Goal: Task Accomplishment & Management: Complete application form

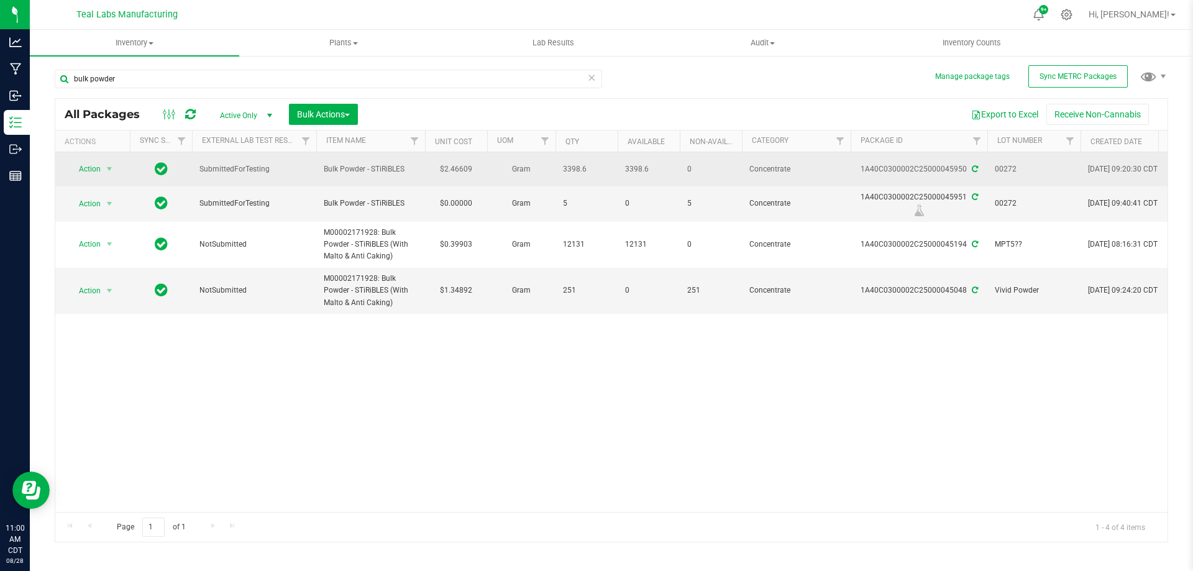
click at [459, 170] on td "$2.46609" at bounding box center [456, 169] width 62 height 34
type input "2.86"
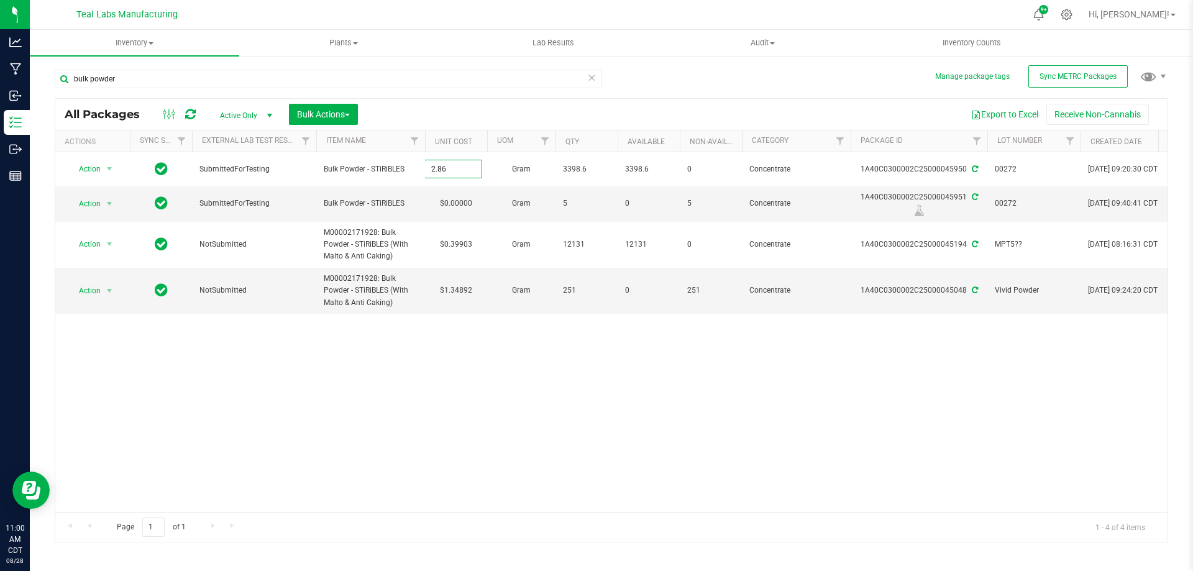
click at [462, 364] on div "All Packages Active Only Active Only Lab Samples Locked All External Internal B…" at bounding box center [612, 320] width 1114 height 444
click at [450, 355] on div "Action Action Adjust qty Create package Edit attributes Global inventory Locate…" at bounding box center [611, 332] width 1113 height 360
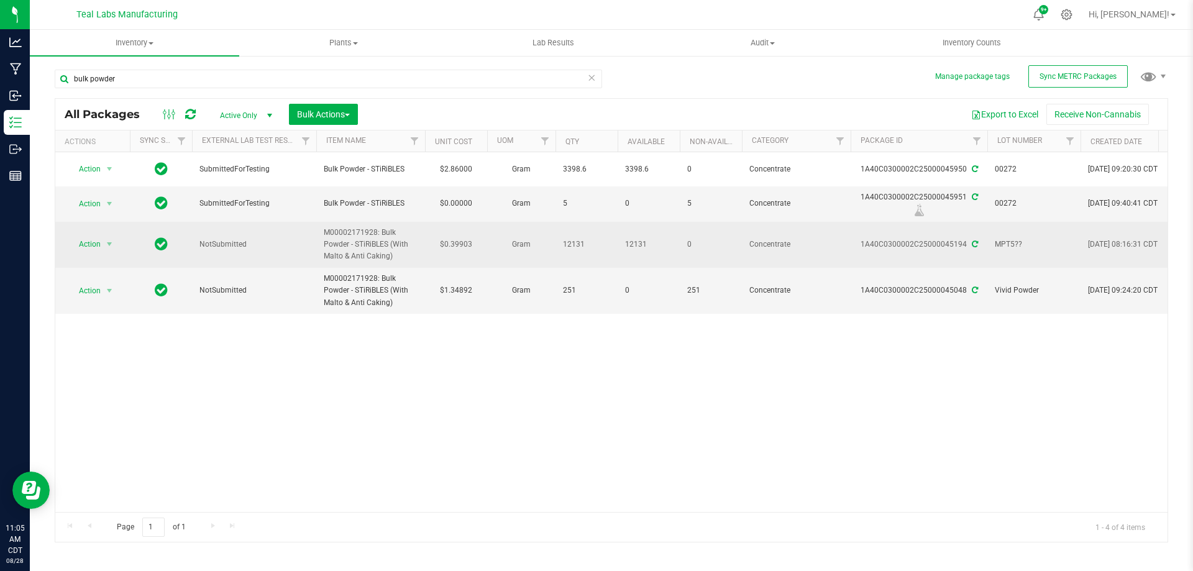
click at [98, 247] on span "Action" at bounding box center [85, 244] width 34 height 17
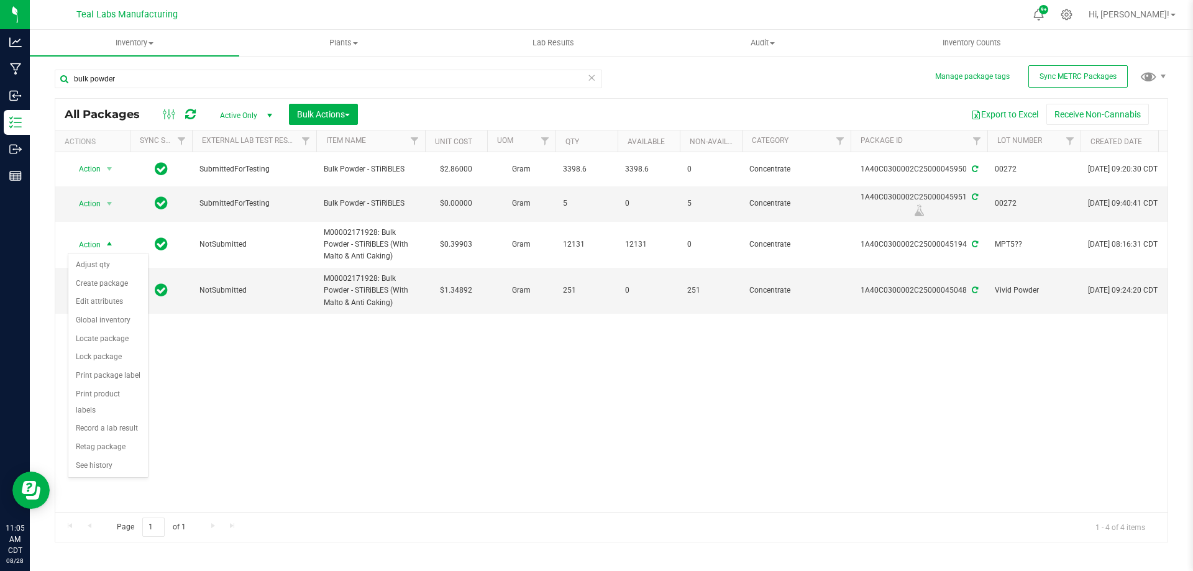
click at [301, 383] on div "Action Action Adjust qty Create package Edit attributes Global inventory Locate…" at bounding box center [611, 332] width 1113 height 360
click at [538, 385] on div "Action Action Adjust qty Create package Edit attributes Global inventory Locate…" at bounding box center [611, 332] width 1113 height 360
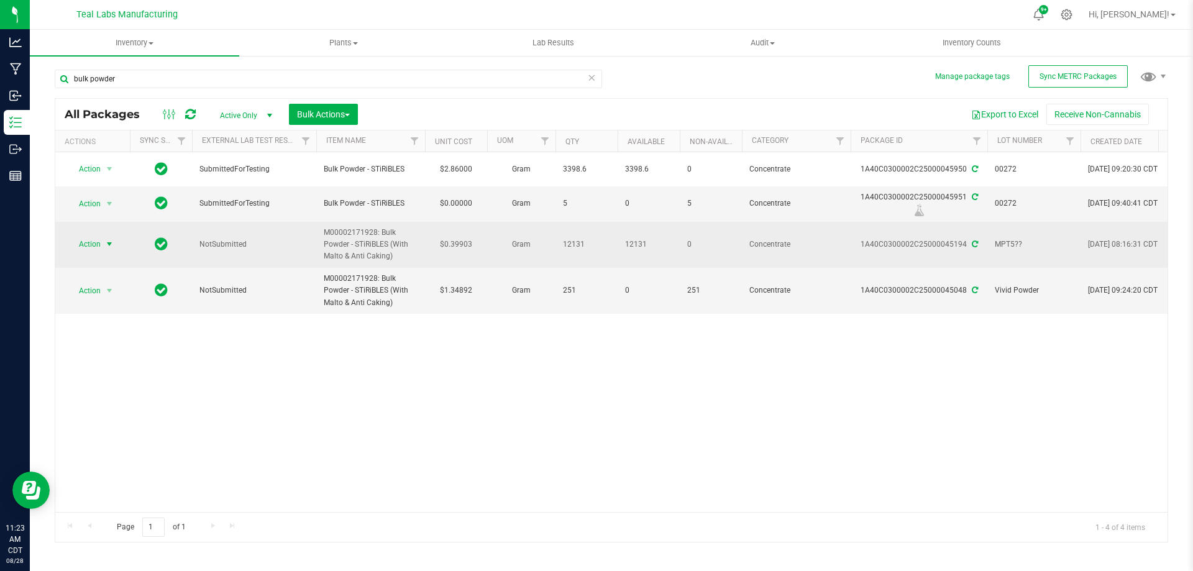
click at [97, 248] on span "Action" at bounding box center [85, 244] width 34 height 17
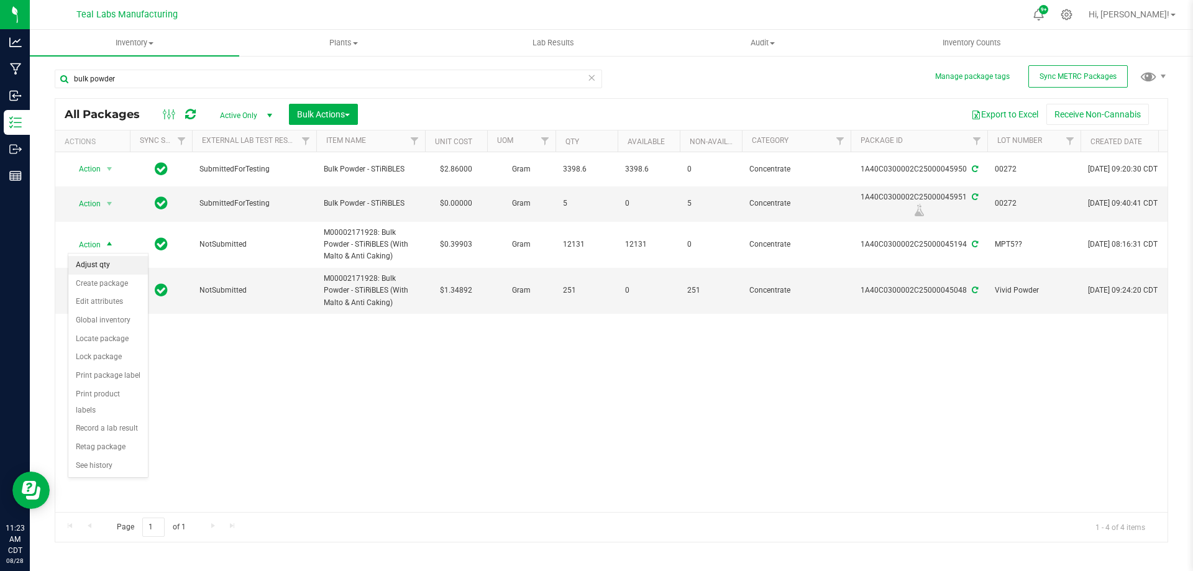
click at [95, 265] on li "Adjust qty" at bounding box center [108, 265] width 80 height 19
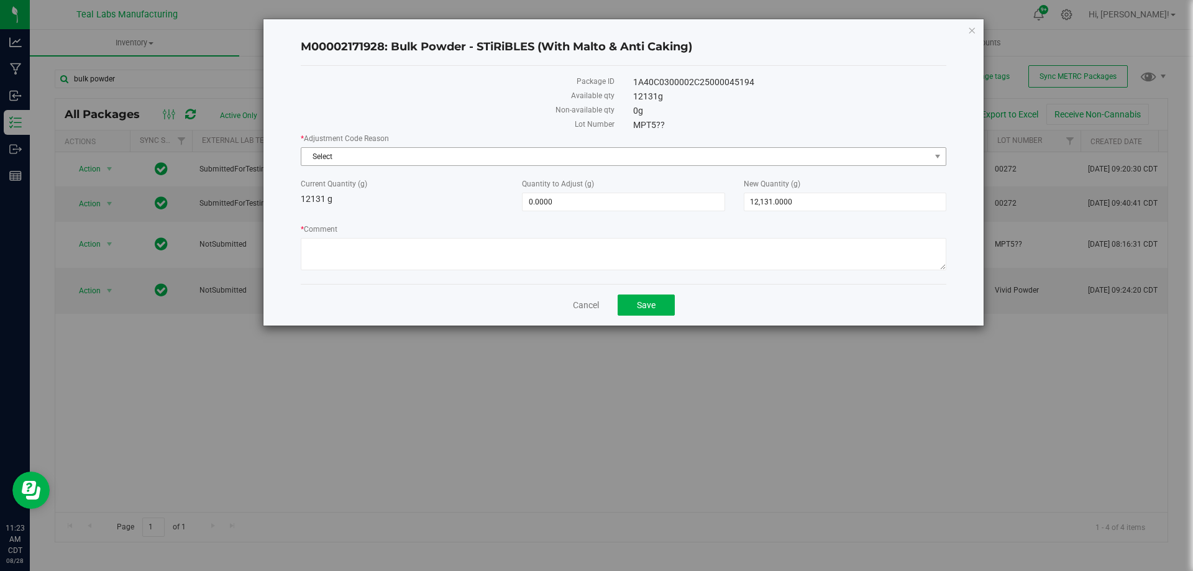
click at [408, 159] on span "Select" at bounding box center [615, 156] width 629 height 17
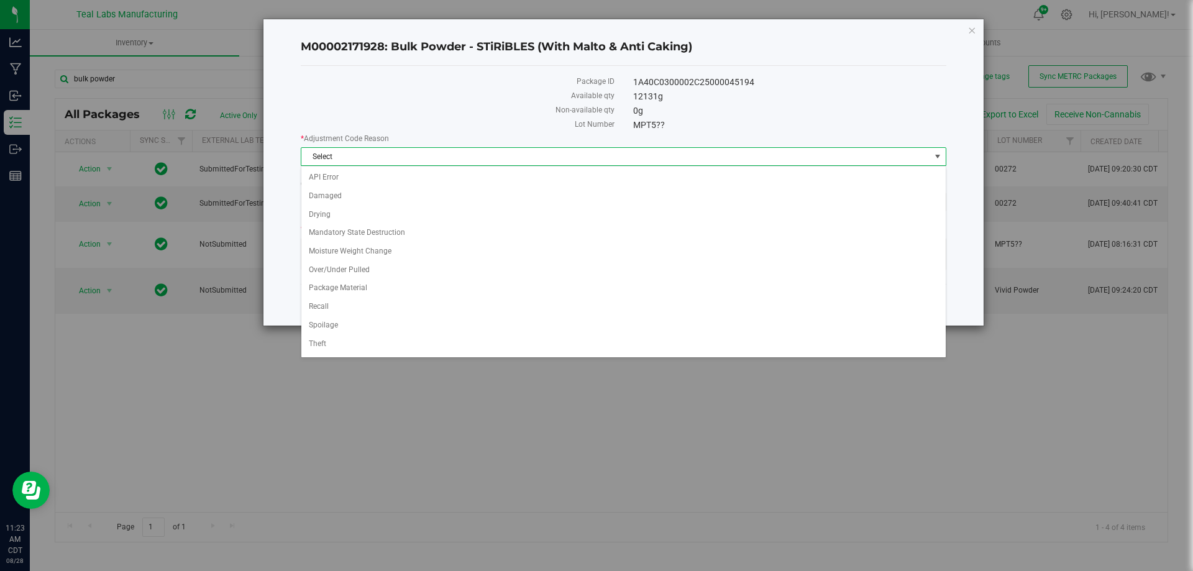
scroll to position [35, 0]
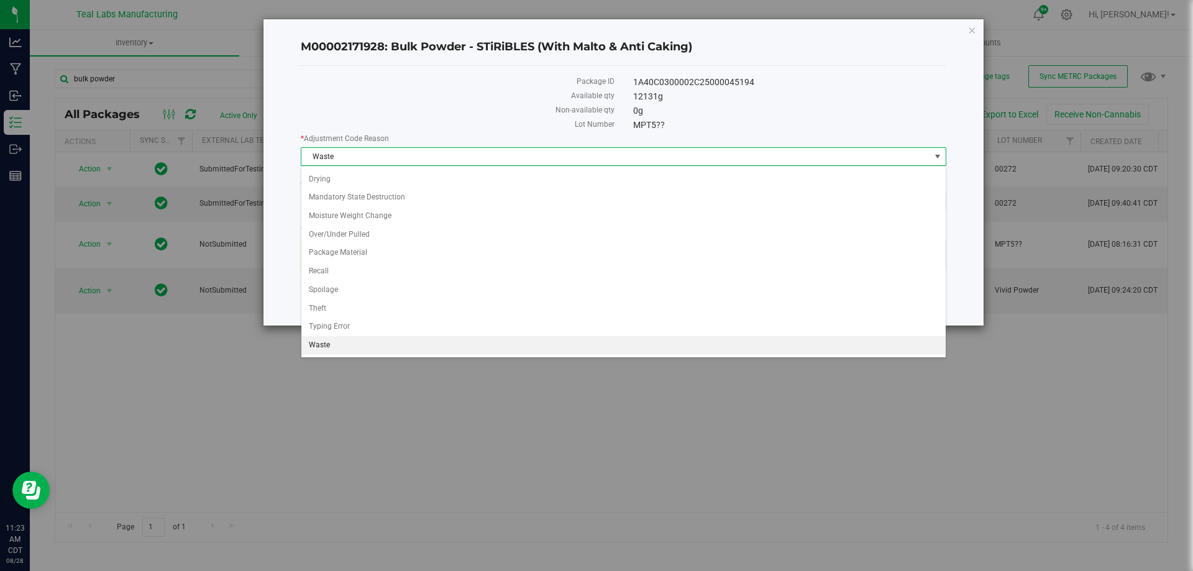
click at [405, 105] on label "Non-available qty" at bounding box center [458, 109] width 314 height 11
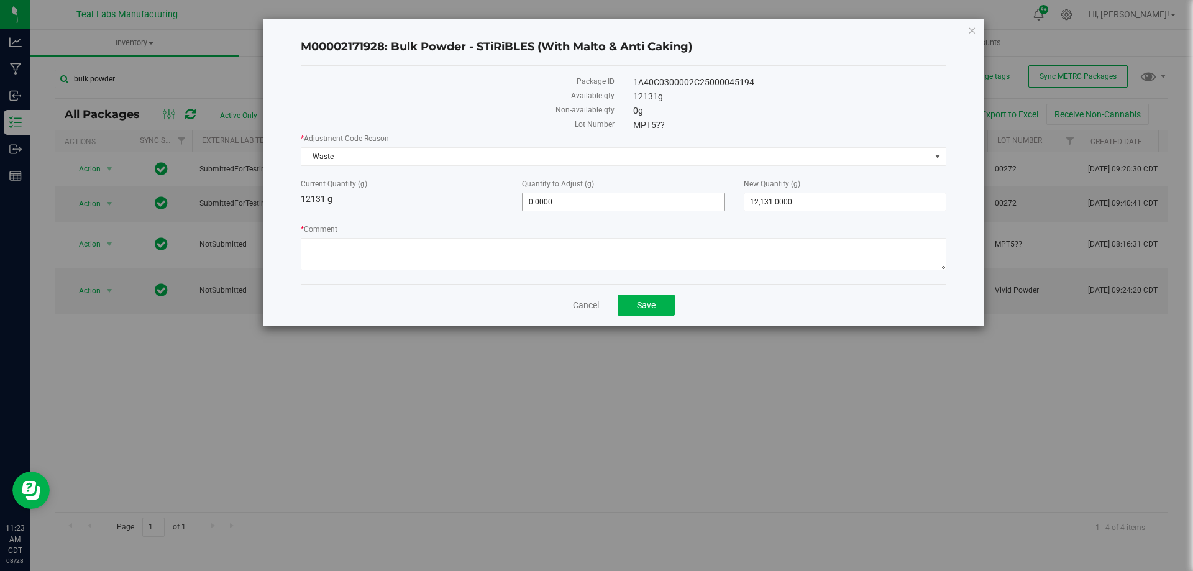
click at [576, 204] on span "0.0000 0" at bounding box center [623, 202] width 203 height 19
click at [0, 0] on input "0" at bounding box center [0, 0] width 0 height 0
type input "-35.83"
type input "-35.8300"
type input "12,095.1700"
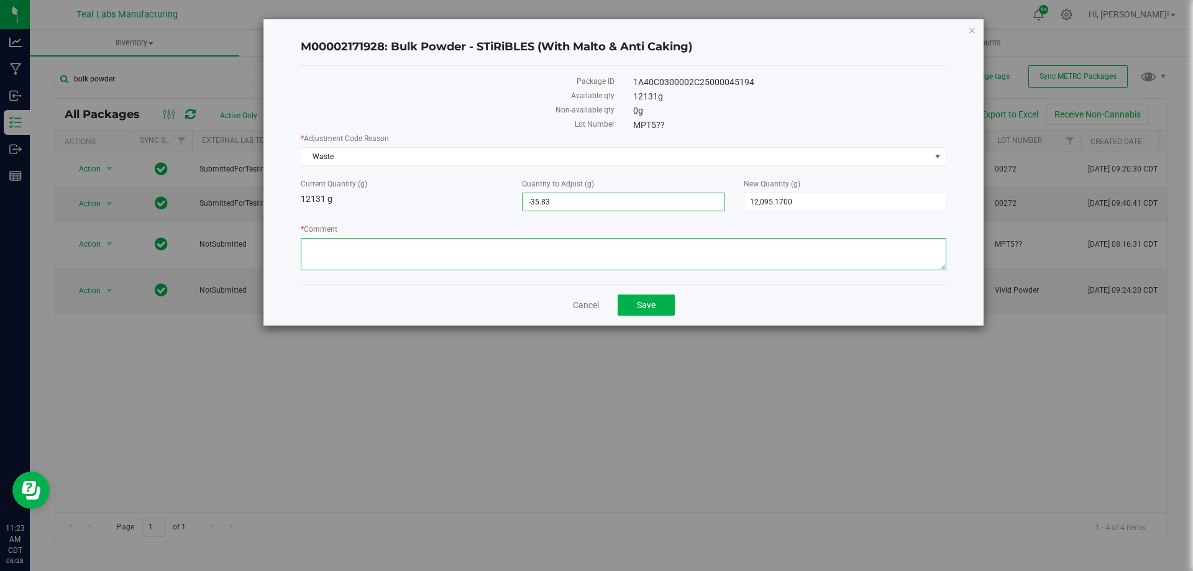
click at [531, 256] on textarea "* Comment" at bounding box center [624, 254] width 646 height 32
type textarea "These are grams that were dropped on the ground or somehow unable to be used. T…"
click at [647, 301] on span "Save" at bounding box center [646, 305] width 19 height 10
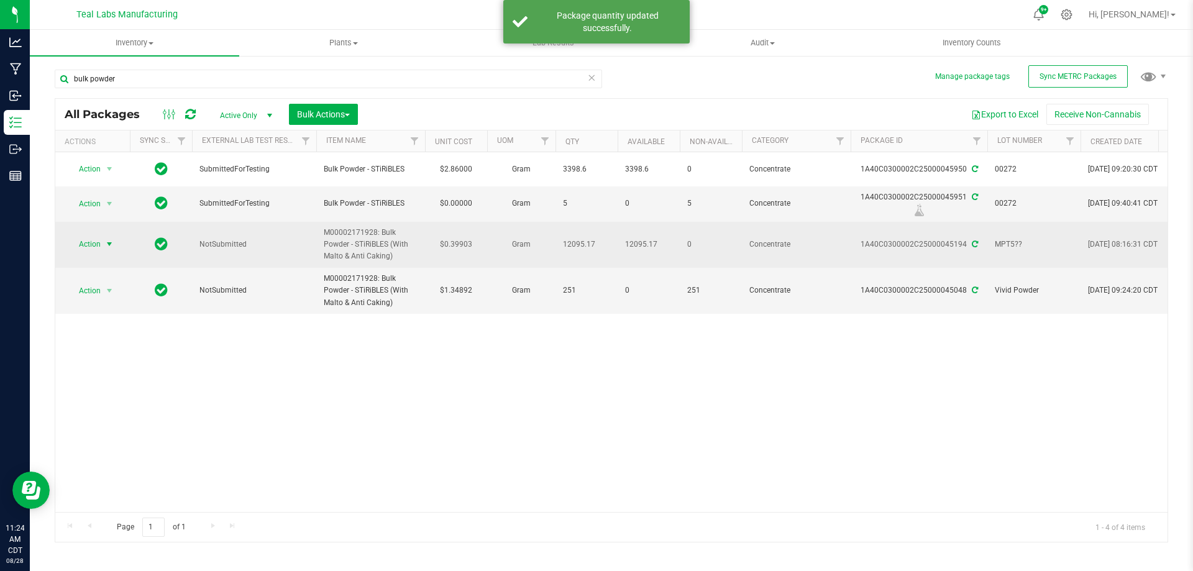
click at [109, 249] on span "select" at bounding box center [109, 244] width 10 height 10
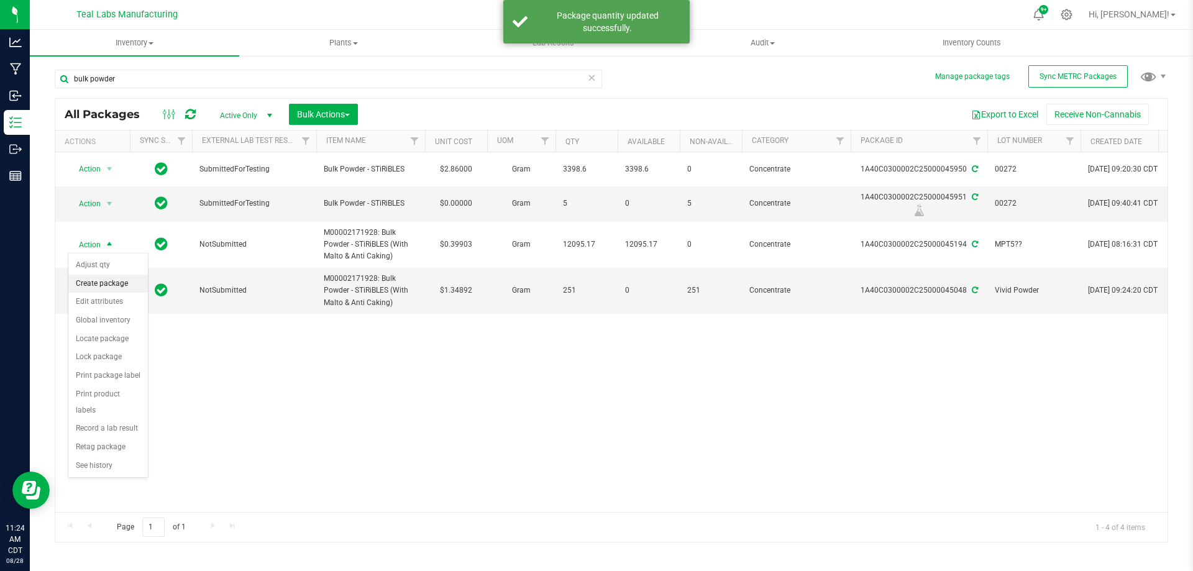
click at [103, 282] on li "Create package" at bounding box center [108, 284] width 80 height 19
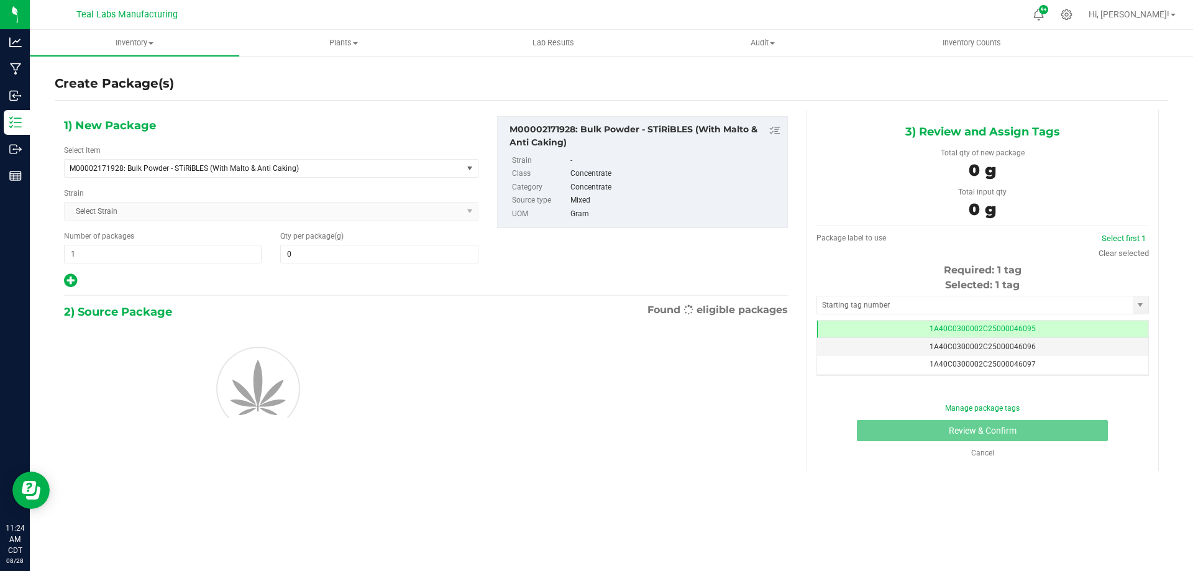
type input "0.0000"
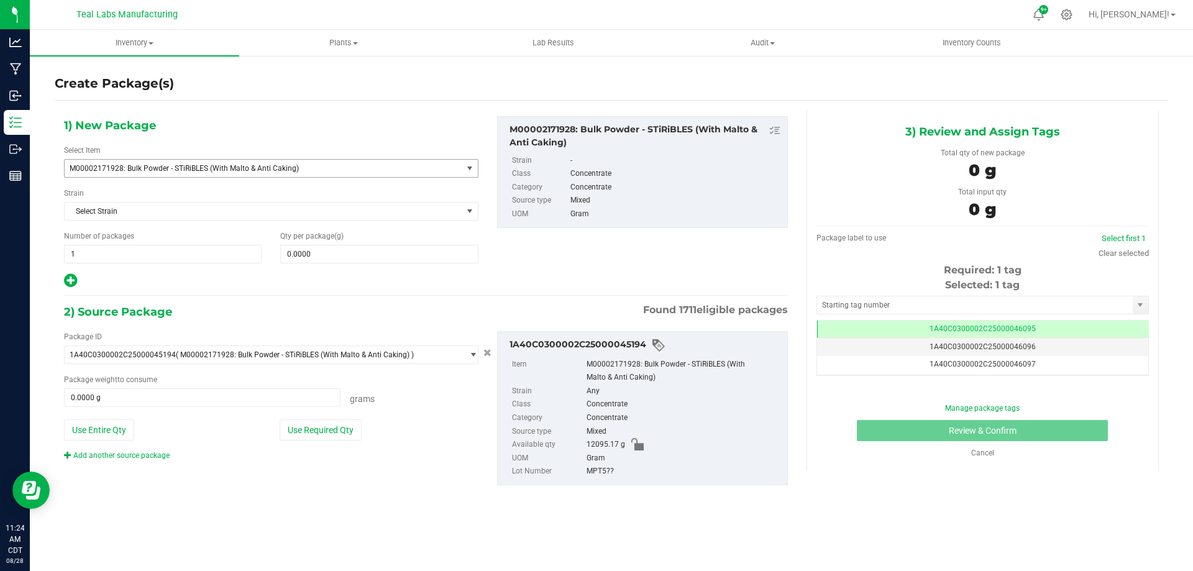
click at [308, 170] on span "M00002171928: Bulk Powder - STiRiBLES (With Malto & Anti Caking)" at bounding box center [256, 168] width 372 height 9
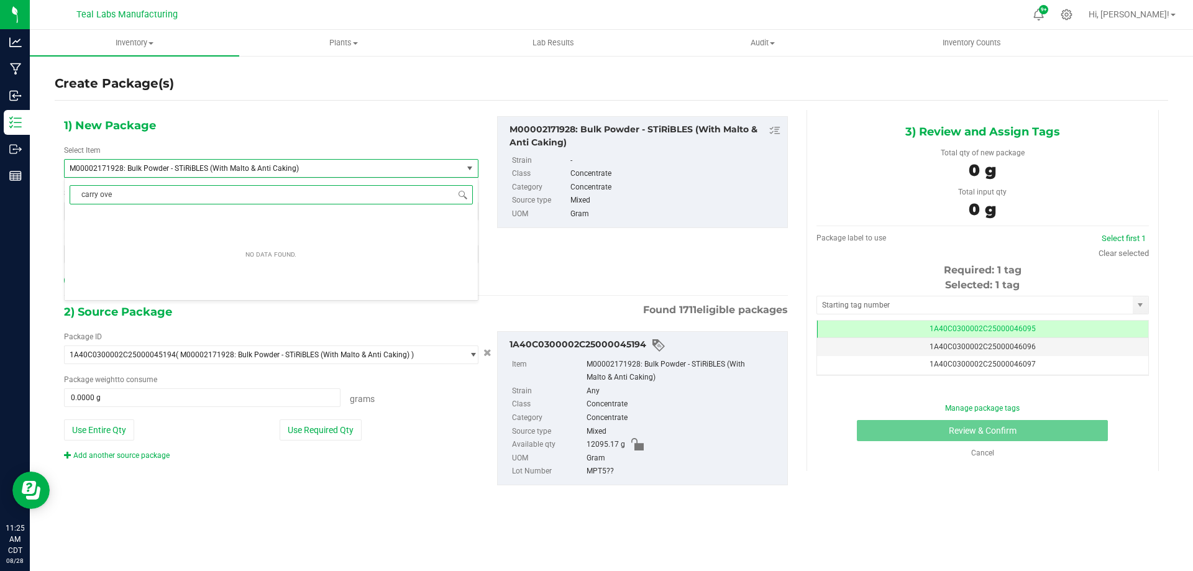
type input "carry over"
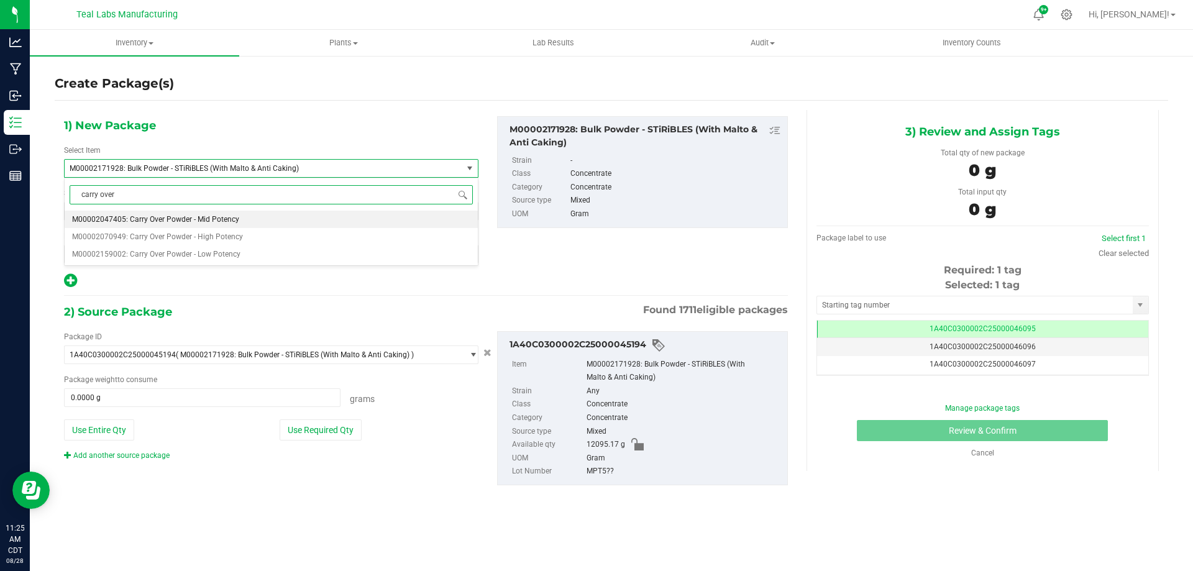
click at [206, 216] on span "M00002047405: Carry Over Powder - Mid Potency" at bounding box center [155, 219] width 167 height 9
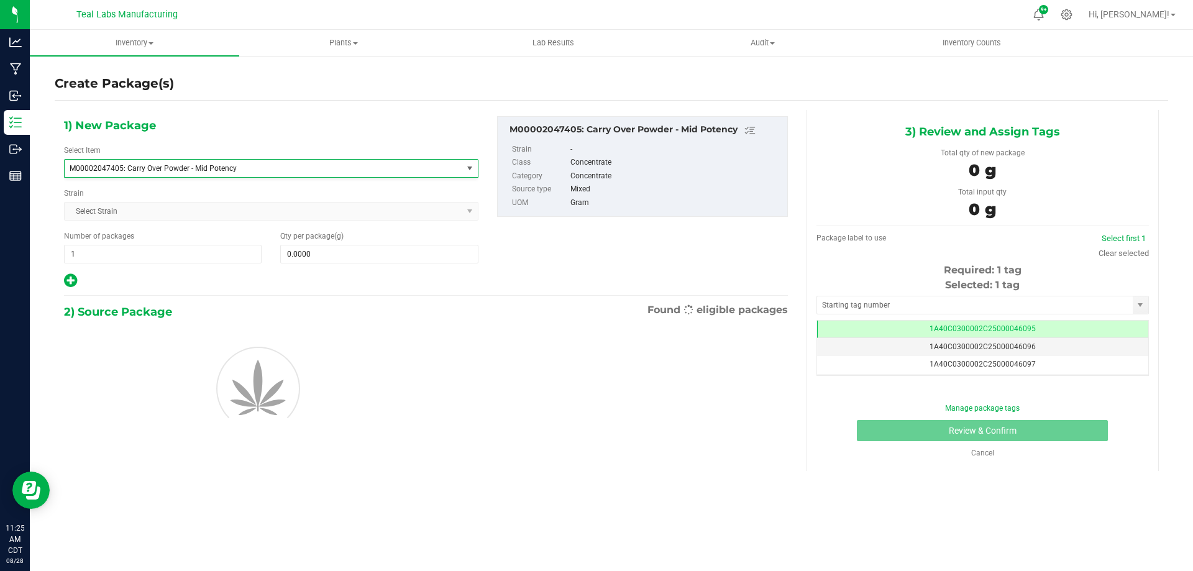
type input "0.0000"
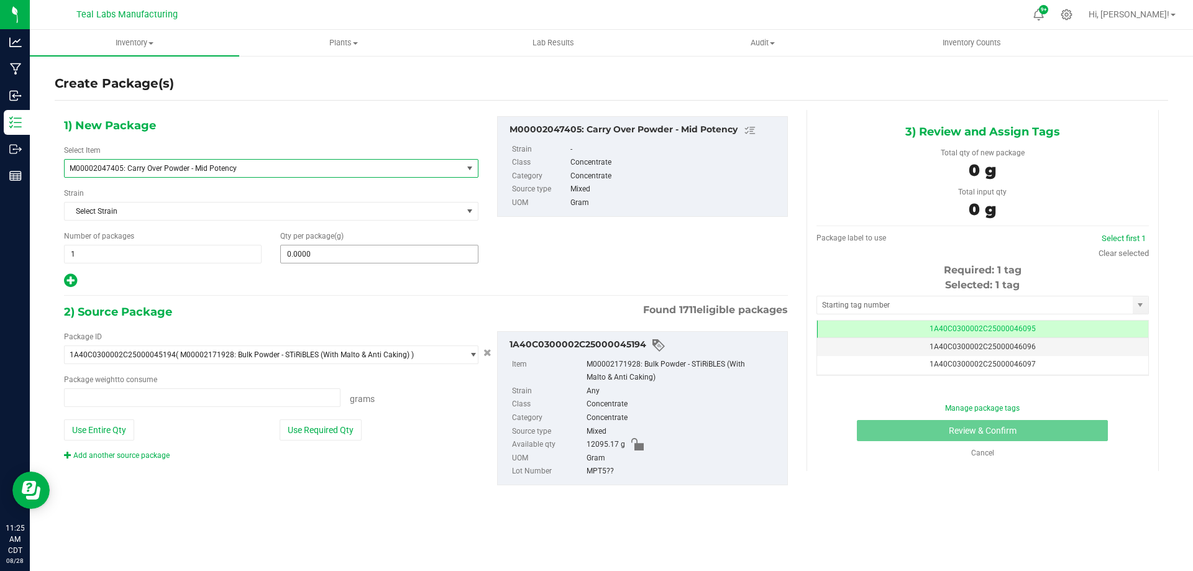
type input "0.0000 g"
click at [311, 259] on span at bounding box center [379, 254] width 198 height 19
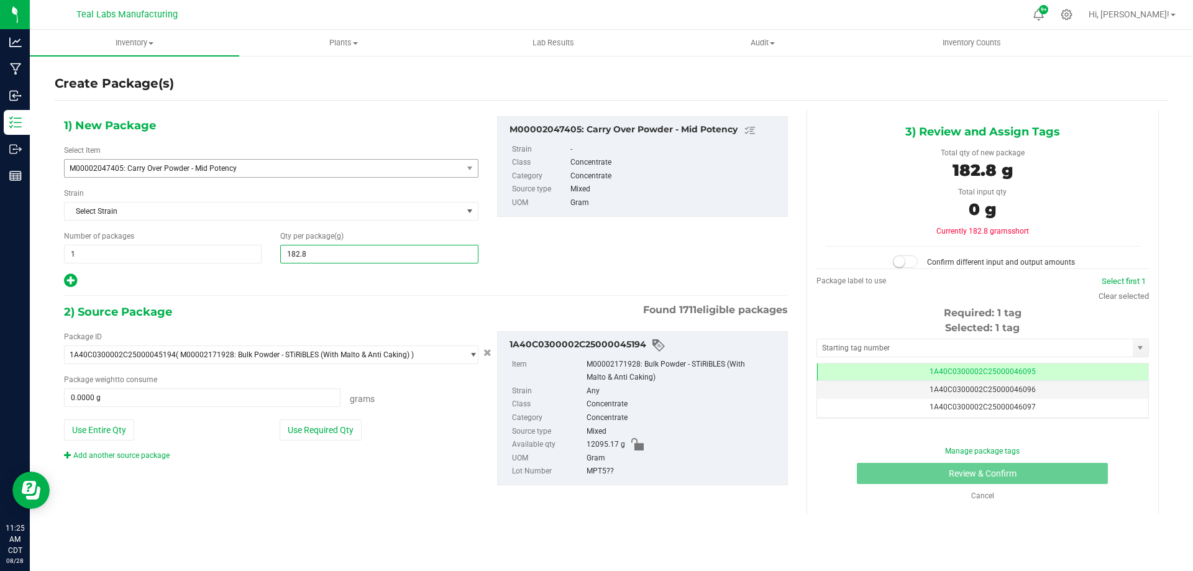
type input "182.89"
type input "182.8900"
click at [309, 438] on button "Use Required Qty" at bounding box center [321, 430] width 82 height 21
type input "182.8900 g"
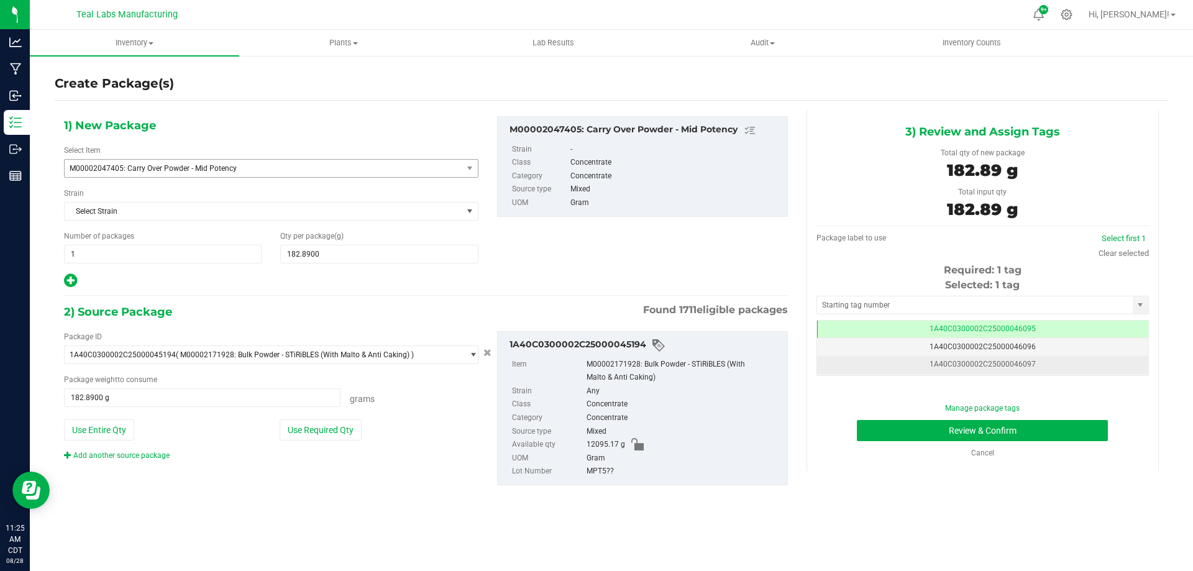
click at [970, 372] on td "1A40C0300002C25000046097" at bounding box center [982, 365] width 331 height 18
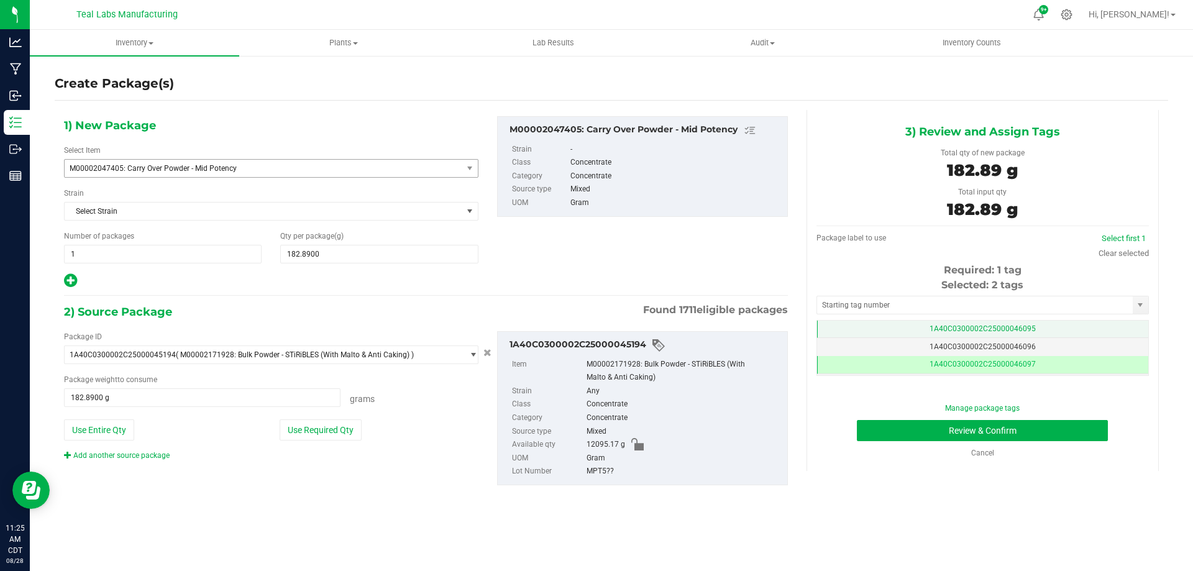
click at [983, 331] on span "1A40C0300002C25000046095" at bounding box center [983, 328] width 106 height 9
click at [940, 430] on button "Review & Confirm" at bounding box center [982, 430] width 251 height 21
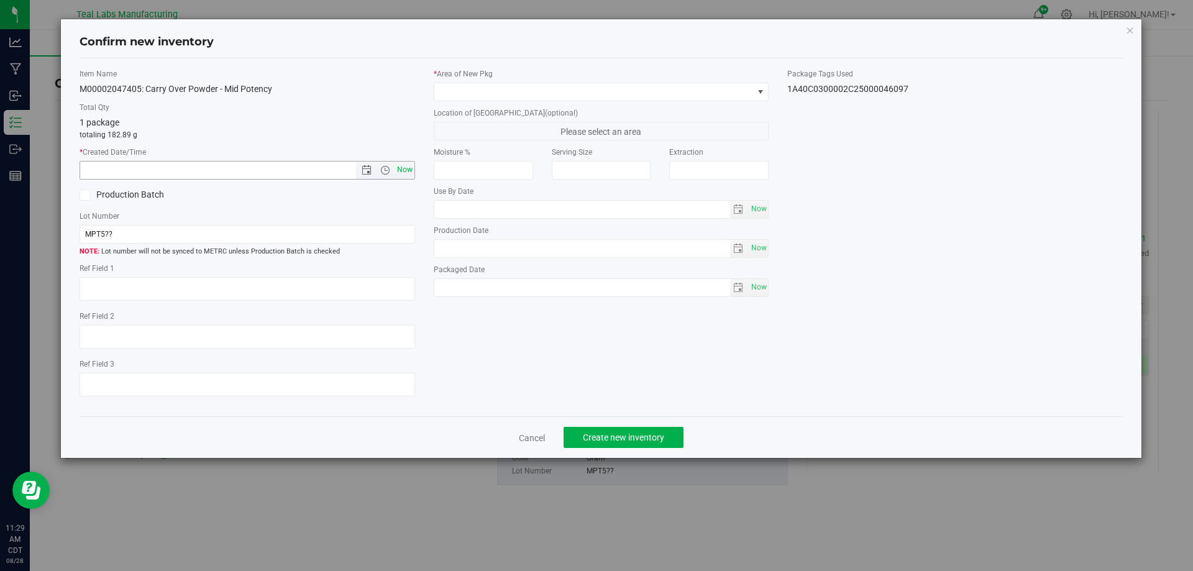
click at [401, 167] on span "Now" at bounding box center [404, 170] width 21 height 18
type input "[DATE] 11:29 AM"
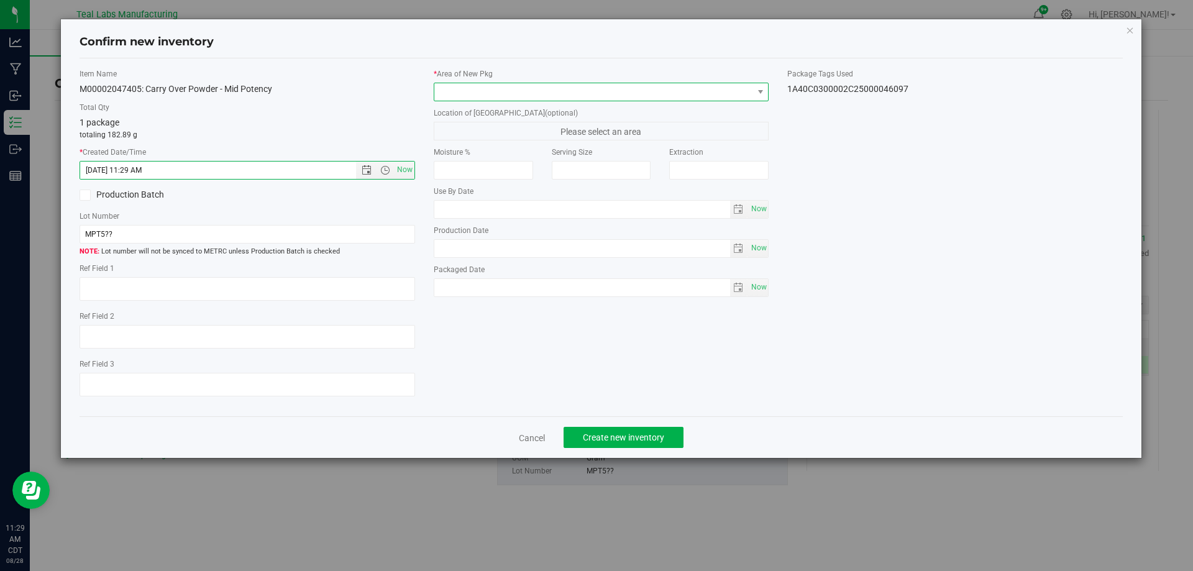
click at [548, 90] on span at bounding box center [593, 91] width 319 height 17
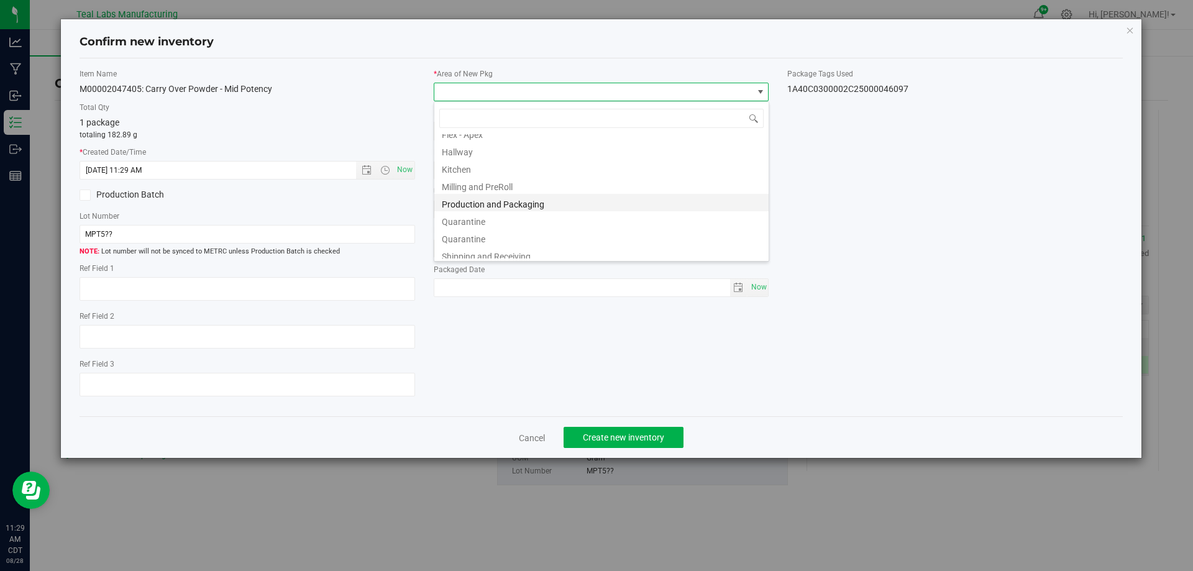
scroll to position [124, 0]
click at [459, 207] on li "STiRiBLES" at bounding box center [601, 209] width 334 height 17
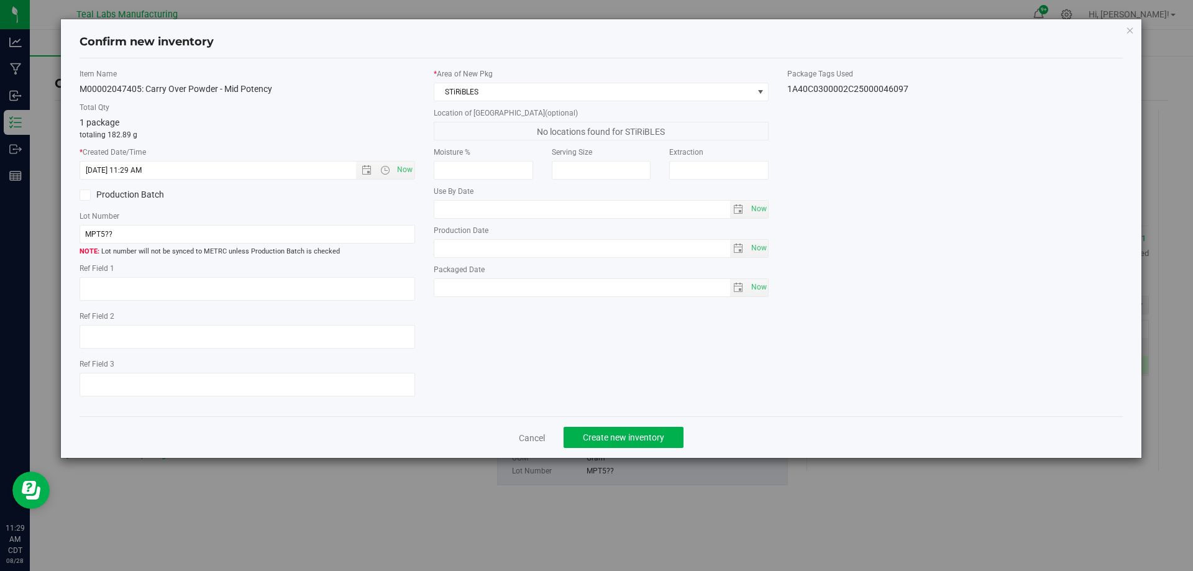
click at [488, 402] on div "Item Name M00002047405: Carry Over Powder - Mid Potency Total Qty 1 package tot…" at bounding box center [601, 237] width 1063 height 339
click at [618, 436] on span "Create new inventory" at bounding box center [623, 438] width 81 height 10
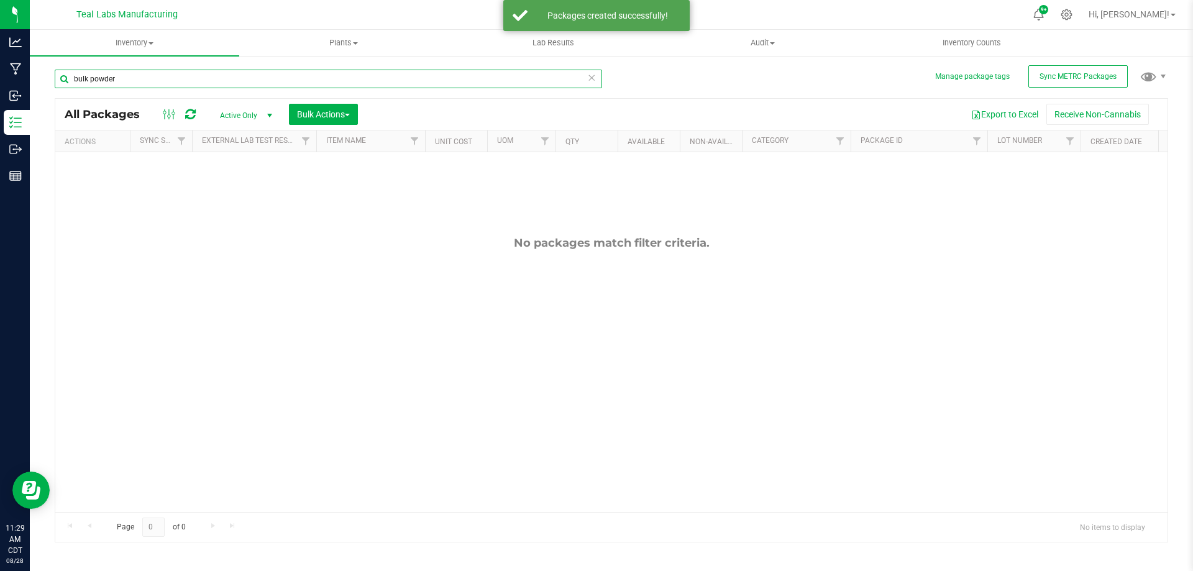
click at [127, 80] on input "bulk powder" at bounding box center [329, 79] width 548 height 19
type input "bulk powder"
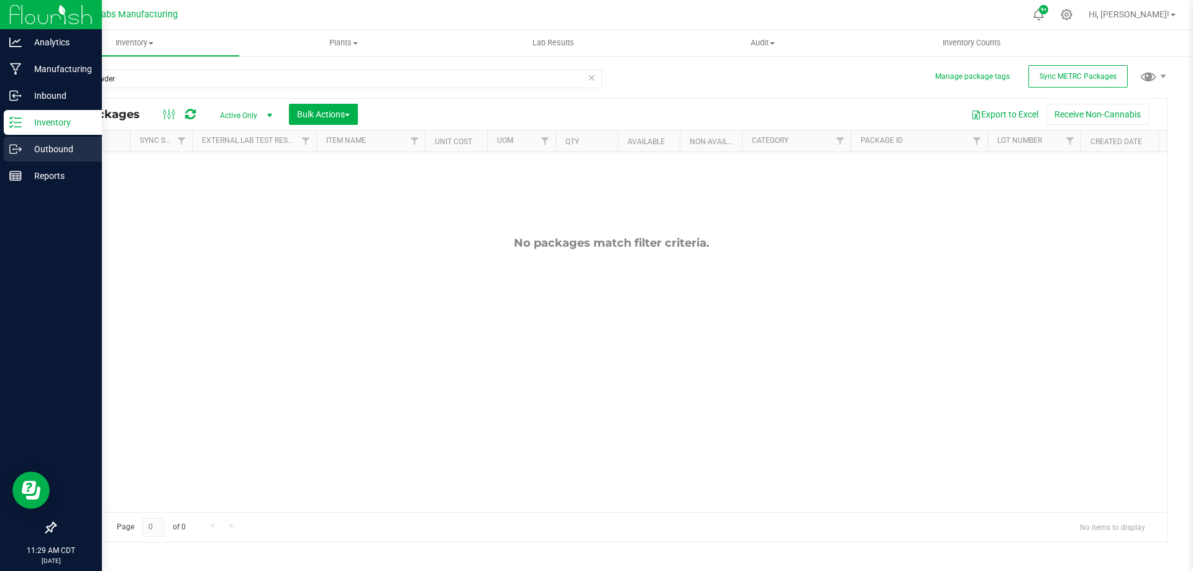
click at [21, 155] on icon at bounding box center [15, 149] width 12 height 12
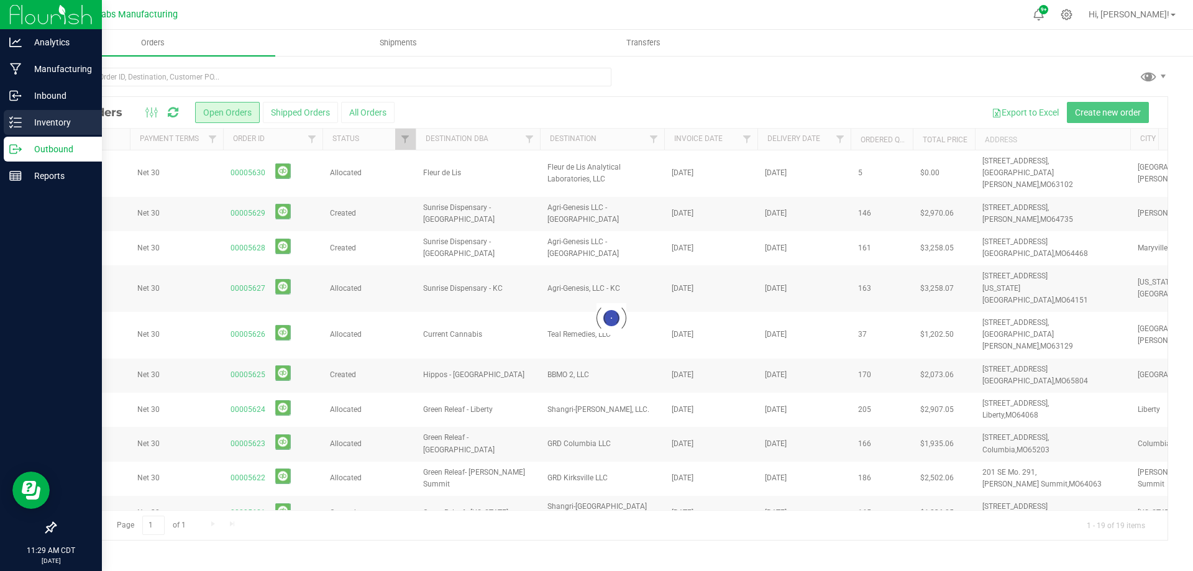
click at [27, 119] on p "Inventory" at bounding box center [59, 122] width 75 height 15
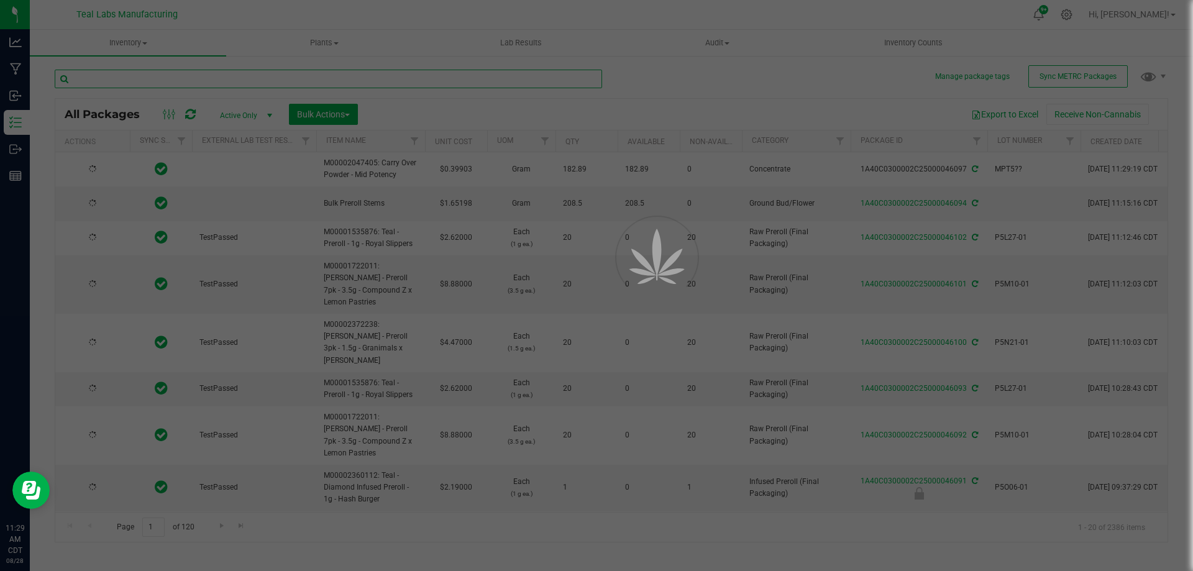
click at [191, 82] on input "text" at bounding box center [329, 79] width 548 height 19
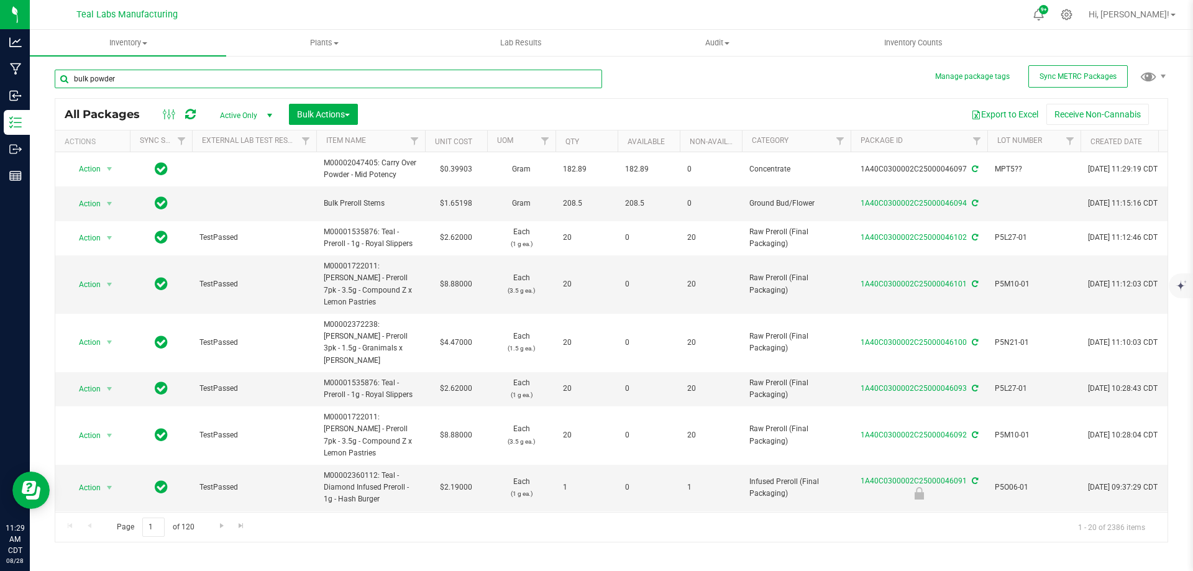
type input "bulk powder"
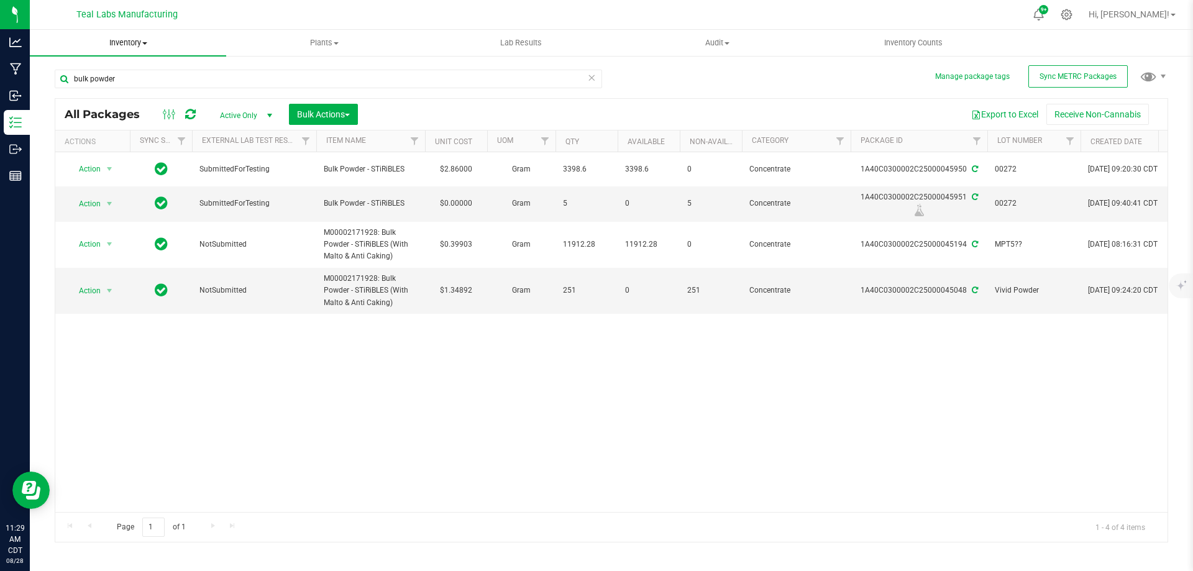
click at [118, 37] on span "Inventory" at bounding box center [128, 42] width 196 height 11
click at [108, 148] on span "From bill of materials" at bounding box center [86, 149] width 112 height 11
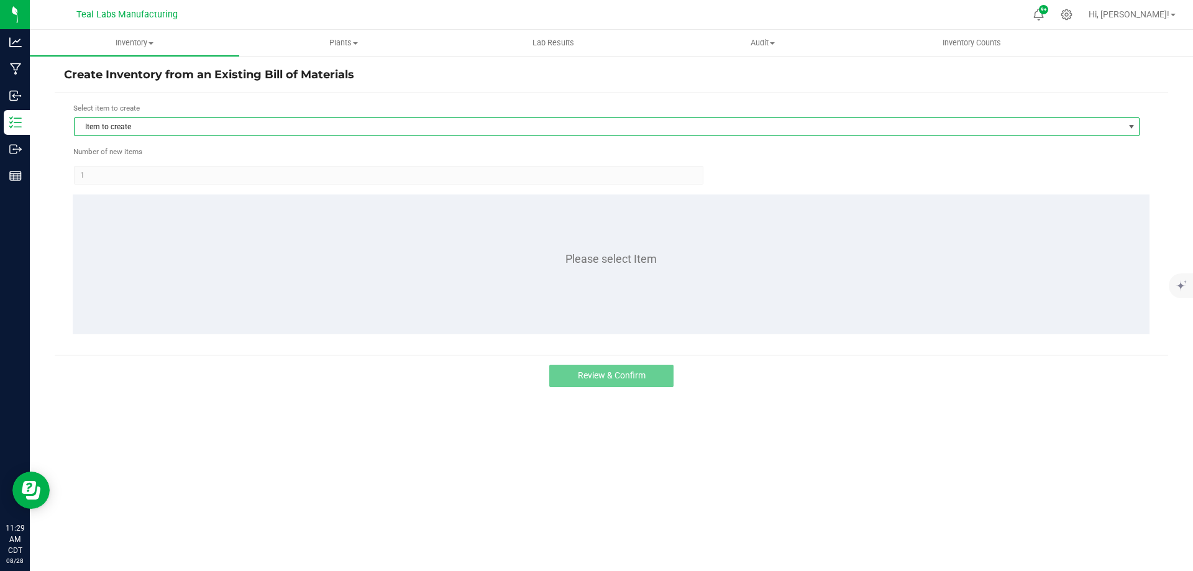
click at [301, 129] on span "Item to create" at bounding box center [599, 126] width 1049 height 17
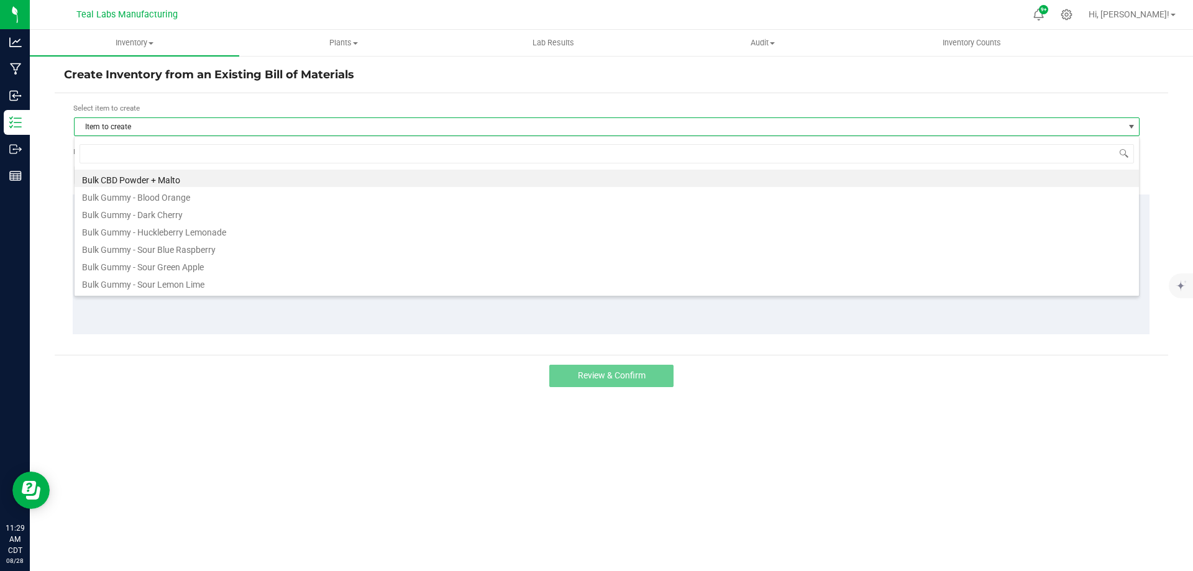
scroll to position [19, 1066]
type input "stir"
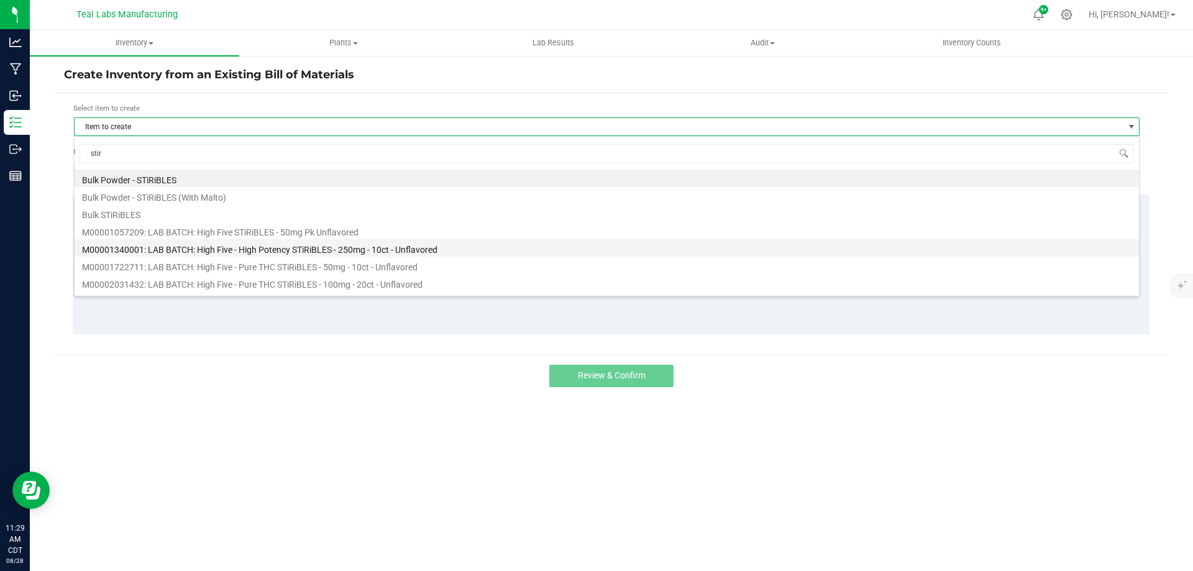
scroll to position [50, 0]
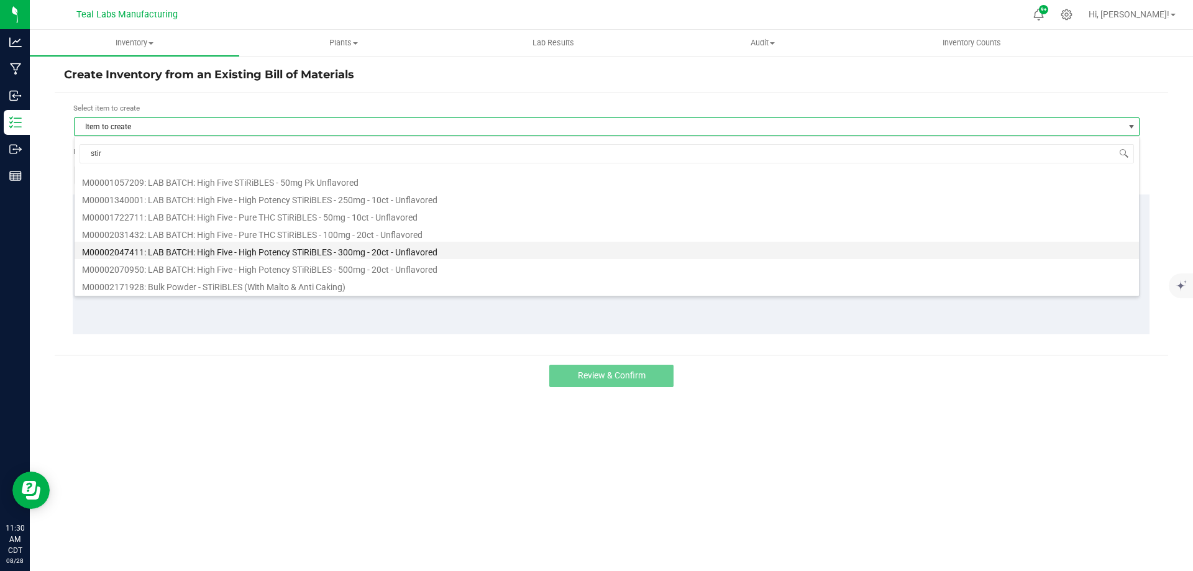
click at [425, 246] on li "M00002047411: LAB BATCH: High Five - High Potency STiRiBLES - 300mg - 20ct - Un…" at bounding box center [607, 250] width 1065 height 17
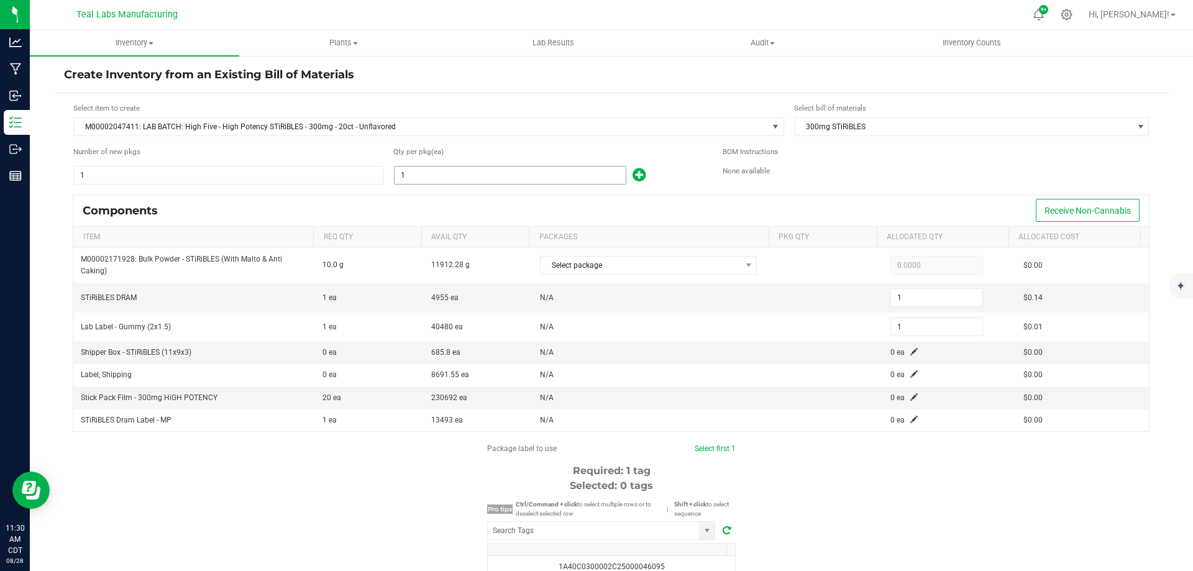
click at [440, 181] on input "1" at bounding box center [510, 175] width 231 height 17
type input "12"
type input "121"
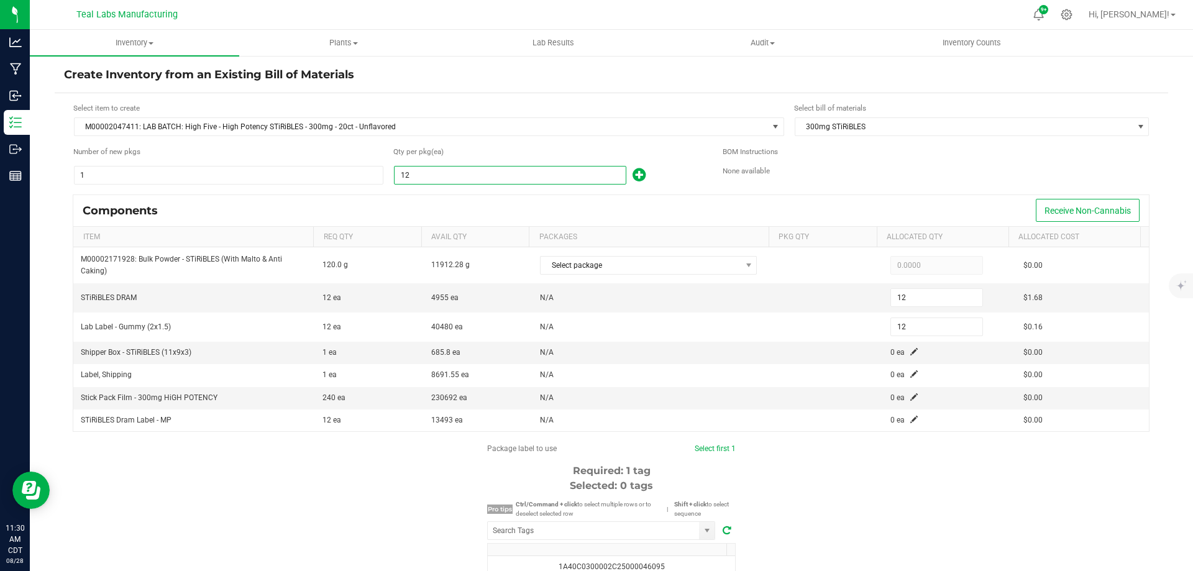
type input "121"
type input "1219"
type input "1,219"
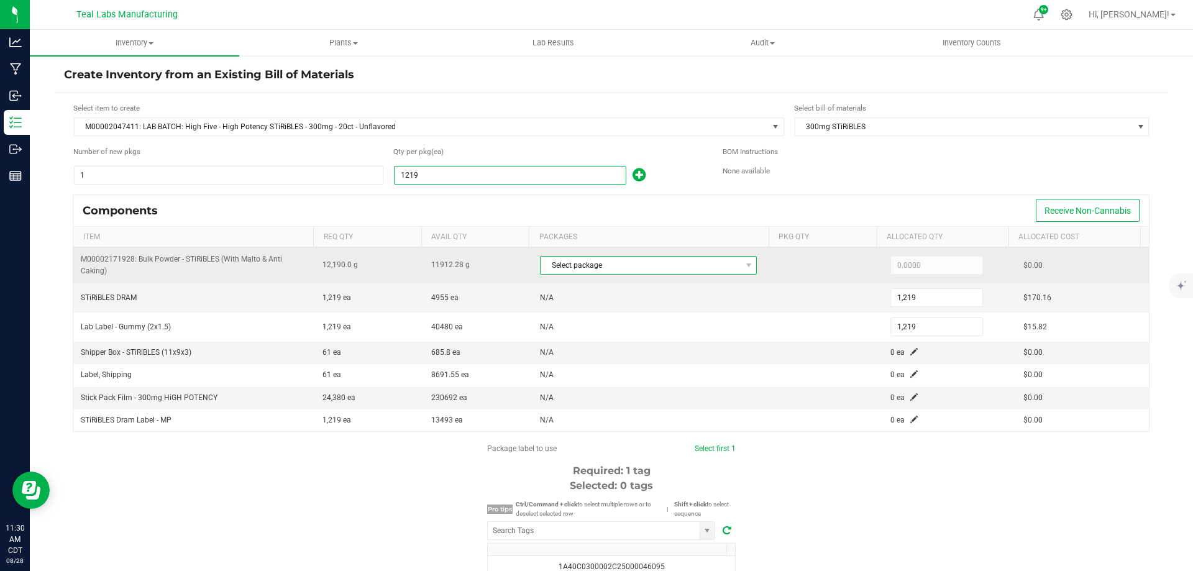
type input "1,219"
click at [571, 256] on span "Select package" at bounding box center [648, 265] width 217 height 19
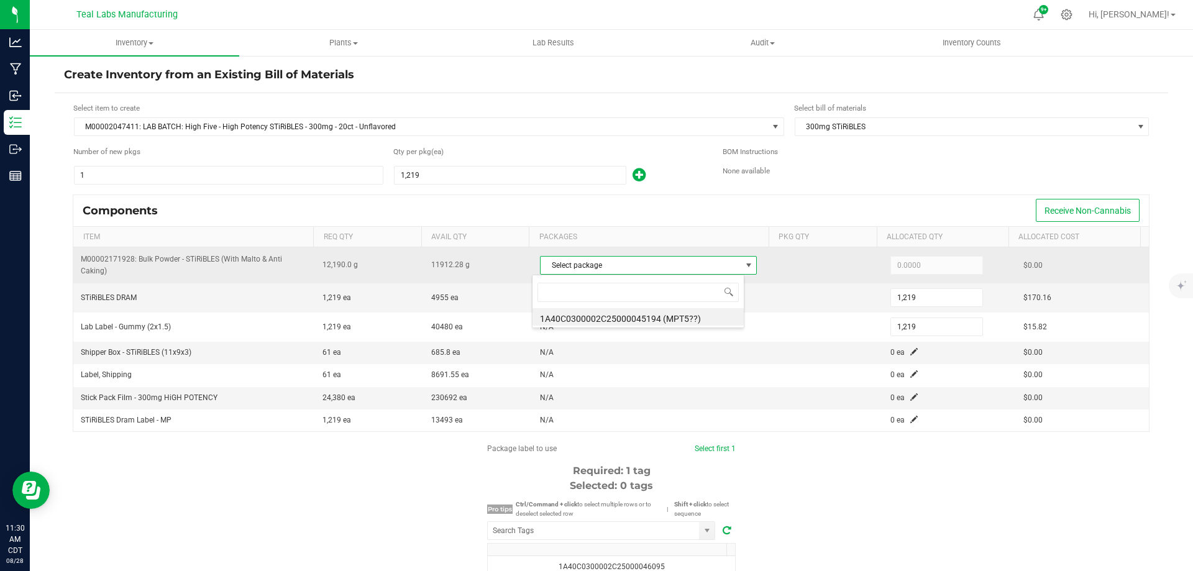
scroll to position [19, 213]
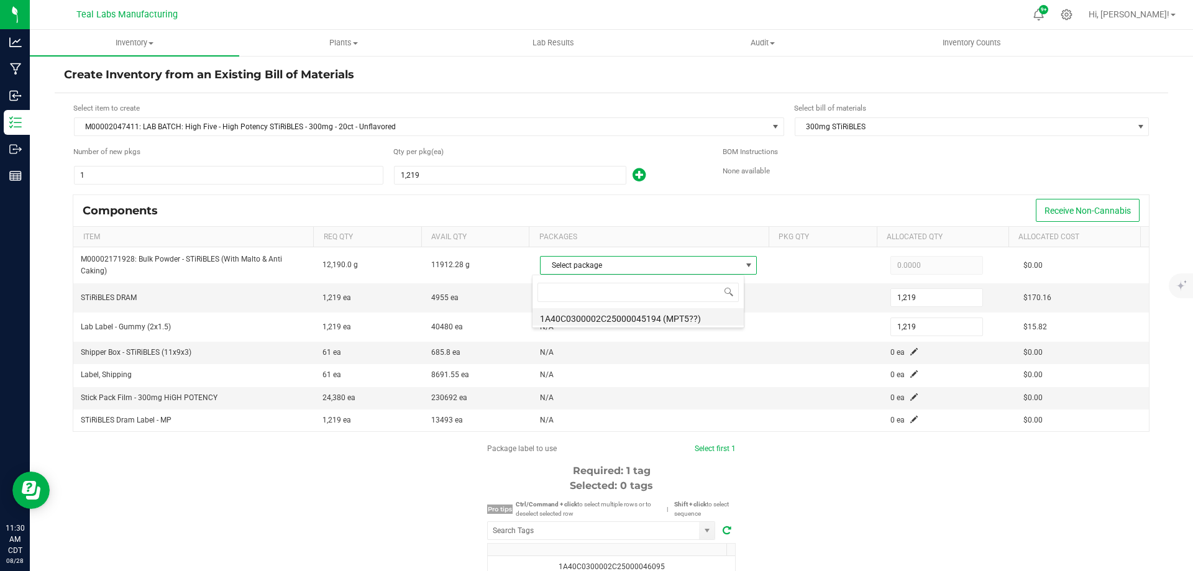
click at [664, 316] on li "1A40C0300002C25000045194 (MPT5??)" at bounding box center [638, 316] width 211 height 17
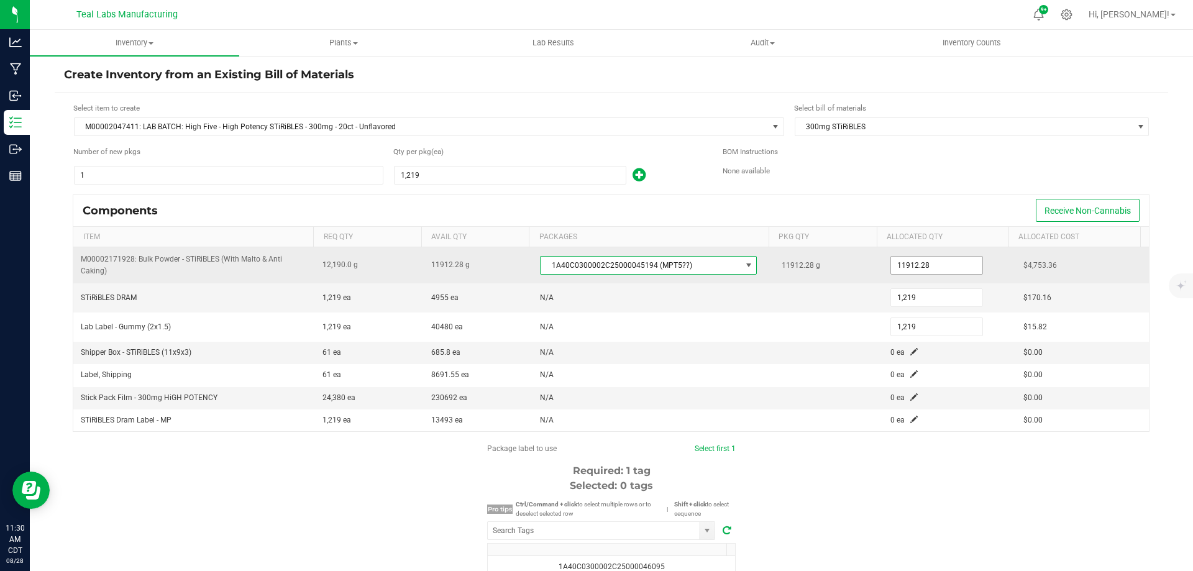
click at [919, 267] on input "11912.28" at bounding box center [936, 265] width 91 height 17
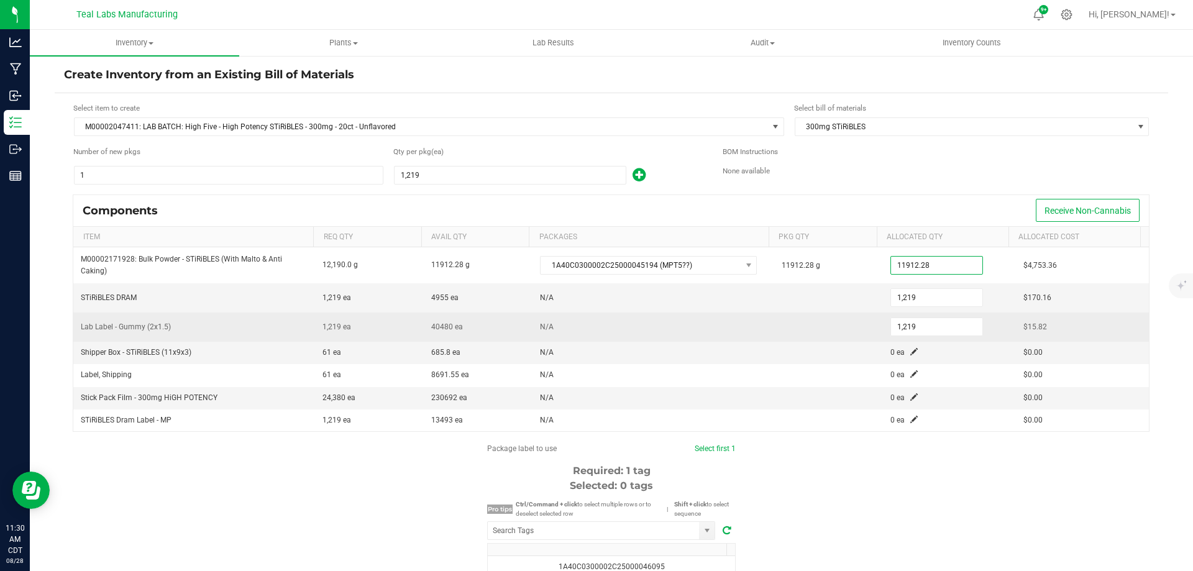
type input "11,912.2800"
click at [753, 314] on td "N/A" at bounding box center [654, 327] width 242 height 29
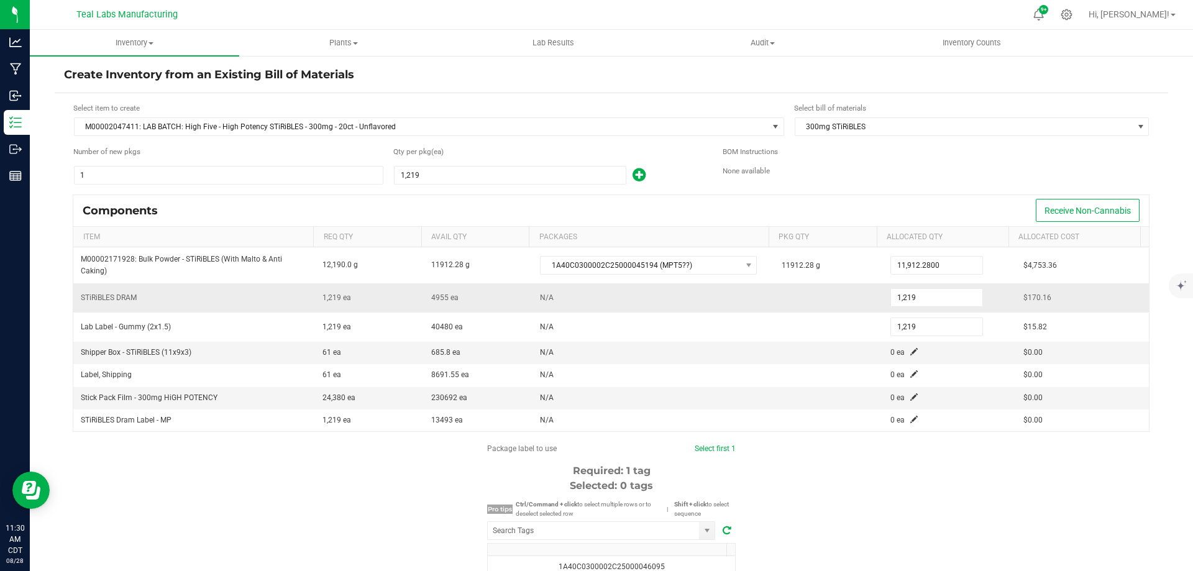
click at [934, 309] on td "1,219" at bounding box center [949, 297] width 133 height 29
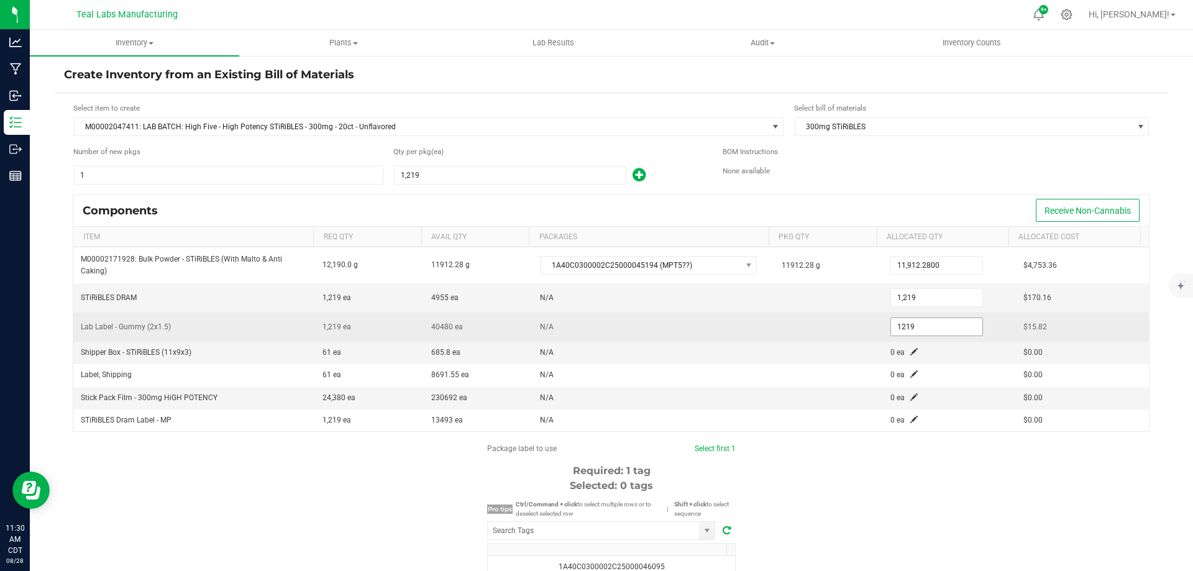
click at [929, 329] on input "1219" at bounding box center [936, 326] width 91 height 17
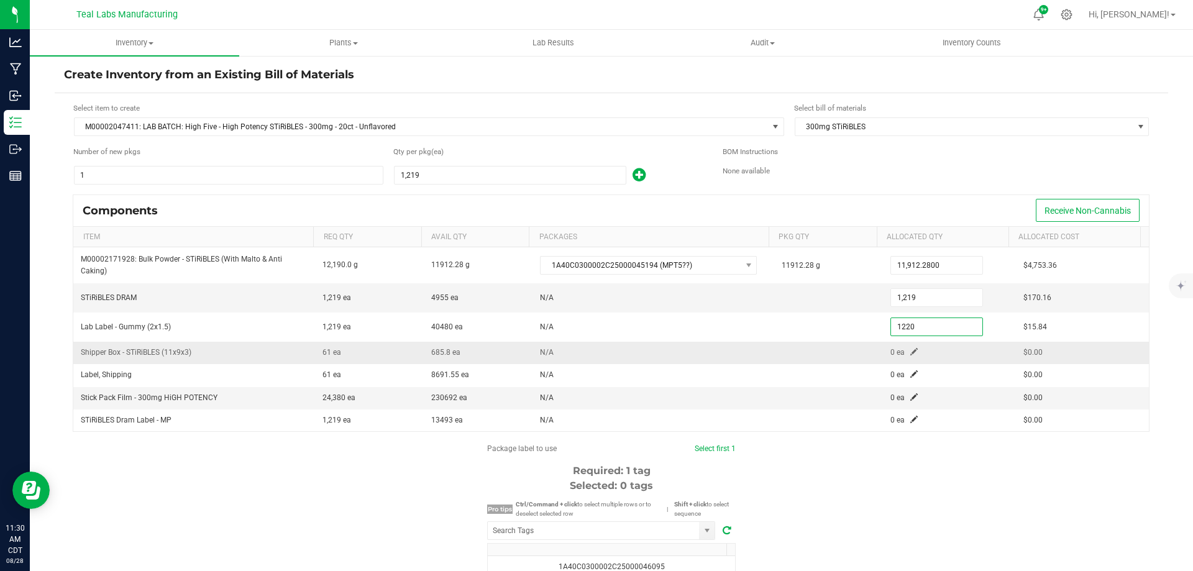
type input "1,220"
click at [909, 351] on td "0 ea" at bounding box center [949, 353] width 133 height 22
click at [911, 351] on span at bounding box center [914, 351] width 7 height 7
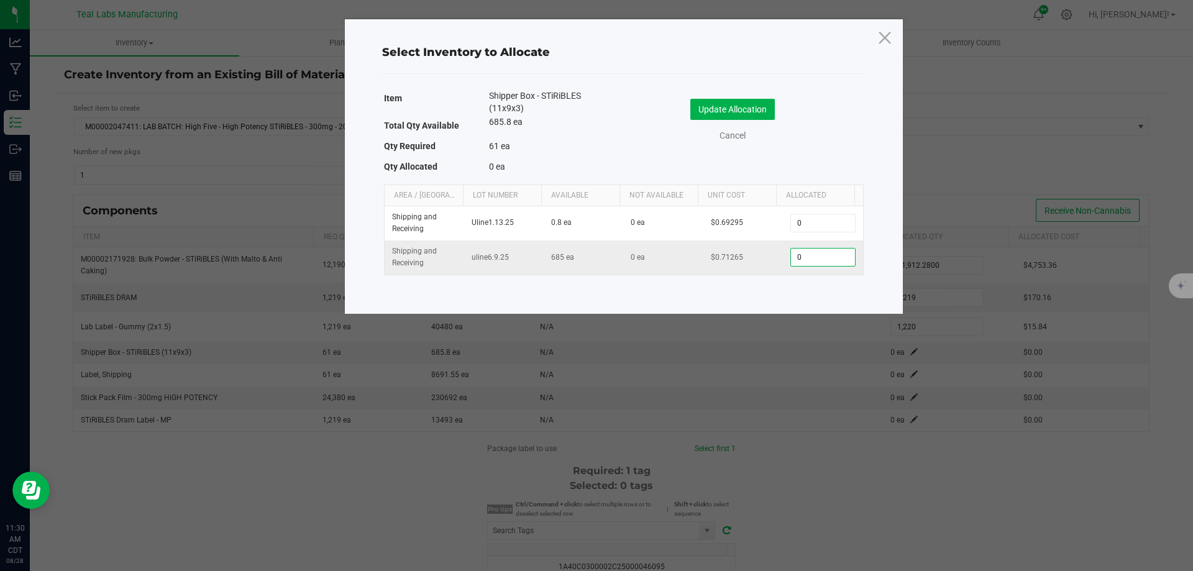
click at [797, 260] on input "0" at bounding box center [822, 257] width 63 height 17
type input "61"
click at [732, 104] on button "Update Allocation" at bounding box center [733, 109] width 85 height 21
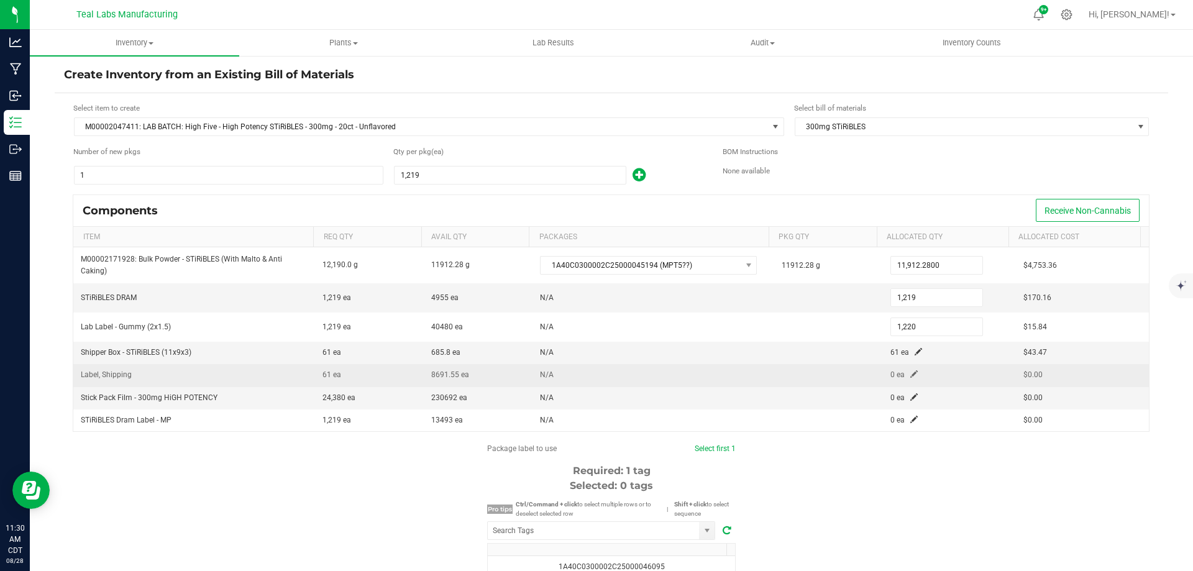
click at [911, 374] on span at bounding box center [914, 373] width 7 height 7
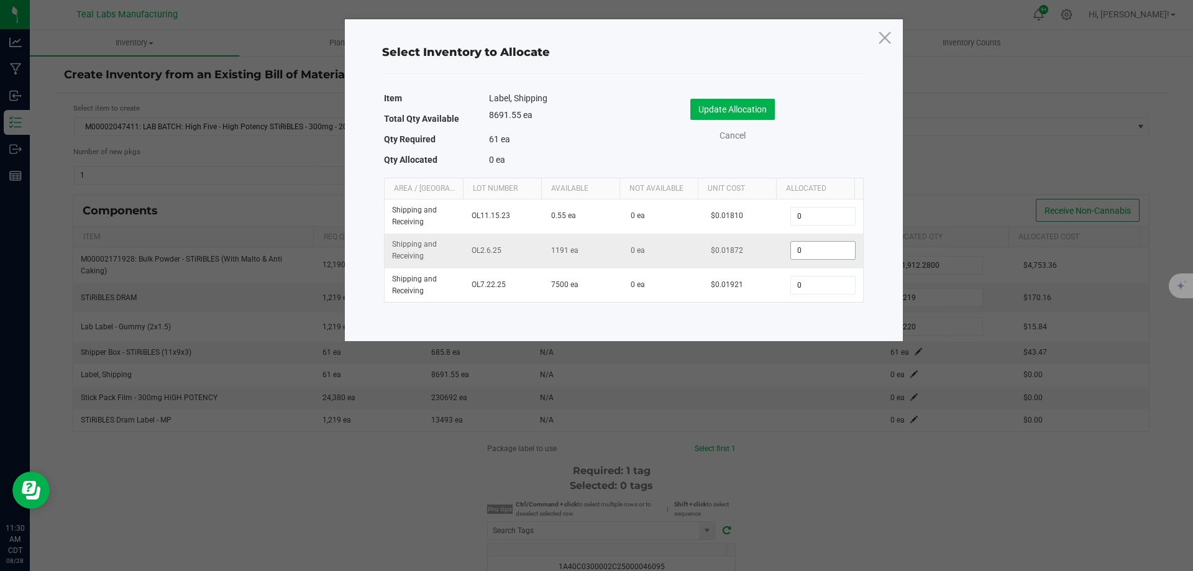
click at [811, 257] on input "0" at bounding box center [822, 250] width 63 height 17
type input "61"
click at [751, 105] on button "Update Allocation" at bounding box center [733, 109] width 85 height 21
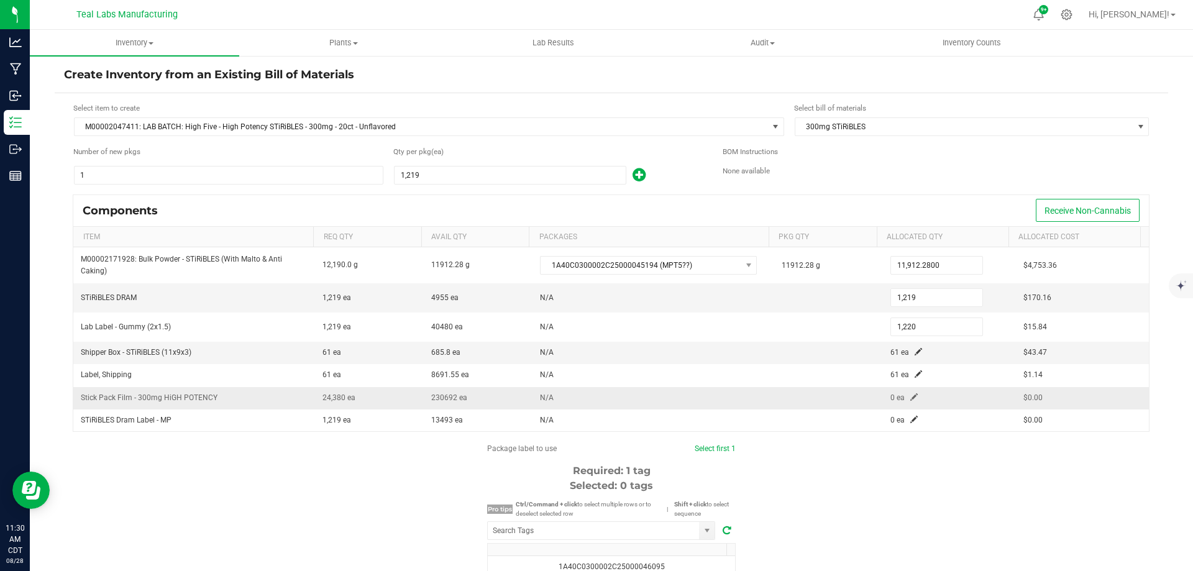
click at [911, 398] on span at bounding box center [914, 396] width 7 height 7
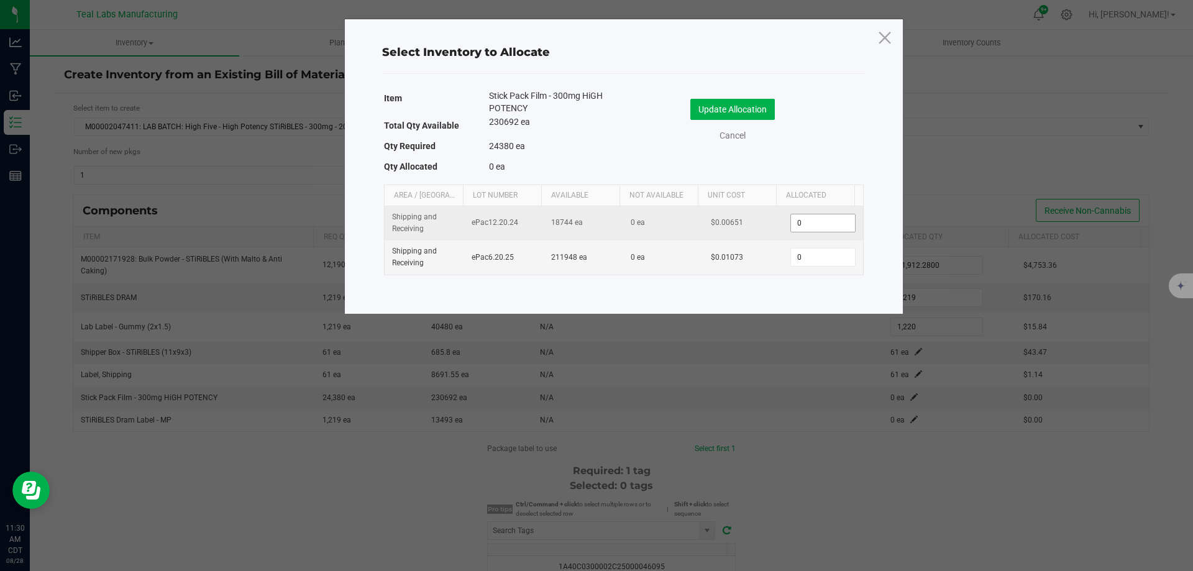
click at [802, 231] on input "0" at bounding box center [822, 222] width 63 height 17
click at [806, 227] on input "0" at bounding box center [822, 222] width 63 height 17
click at [806, 226] on input "0" at bounding box center [822, 222] width 63 height 17
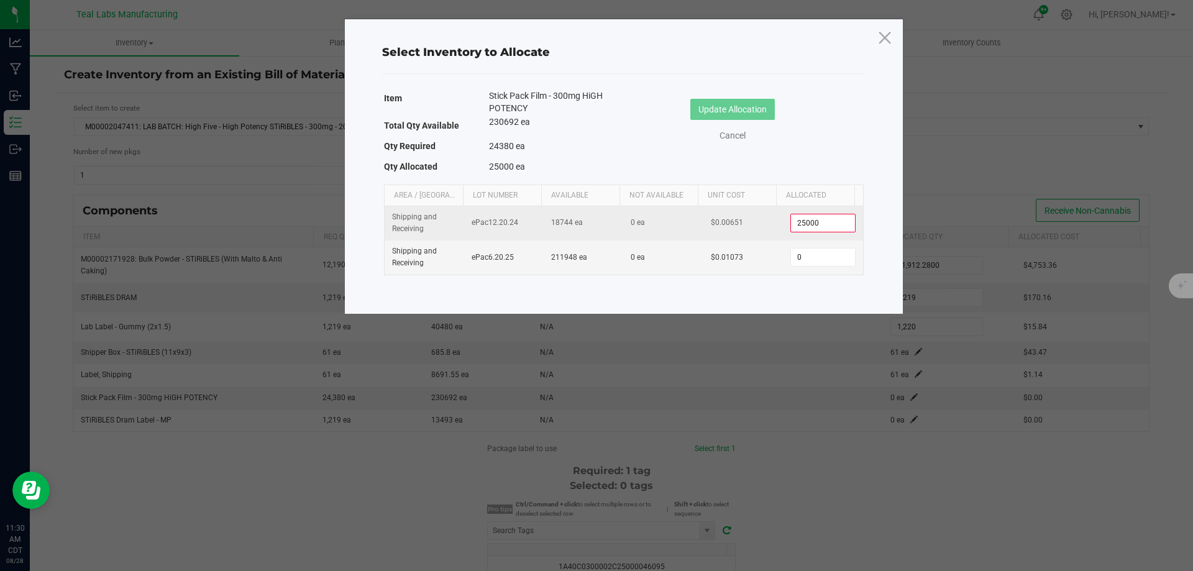
click at [807, 226] on input "25000" at bounding box center [822, 222] width 63 height 17
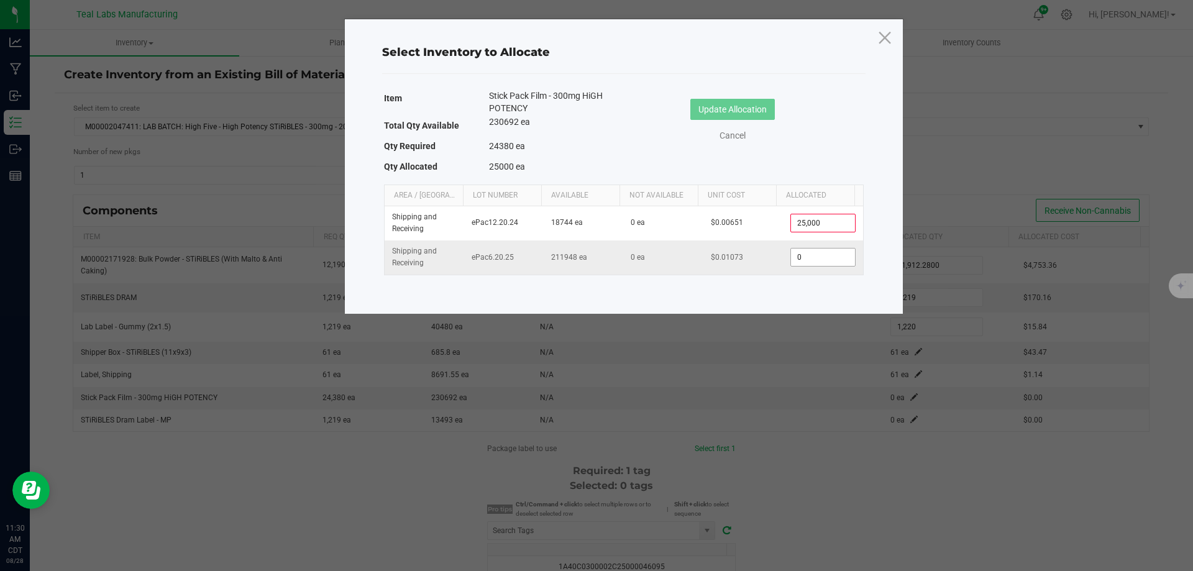
type input "25,000"
click at [791, 257] on input "0" at bounding box center [822, 257] width 63 height 17
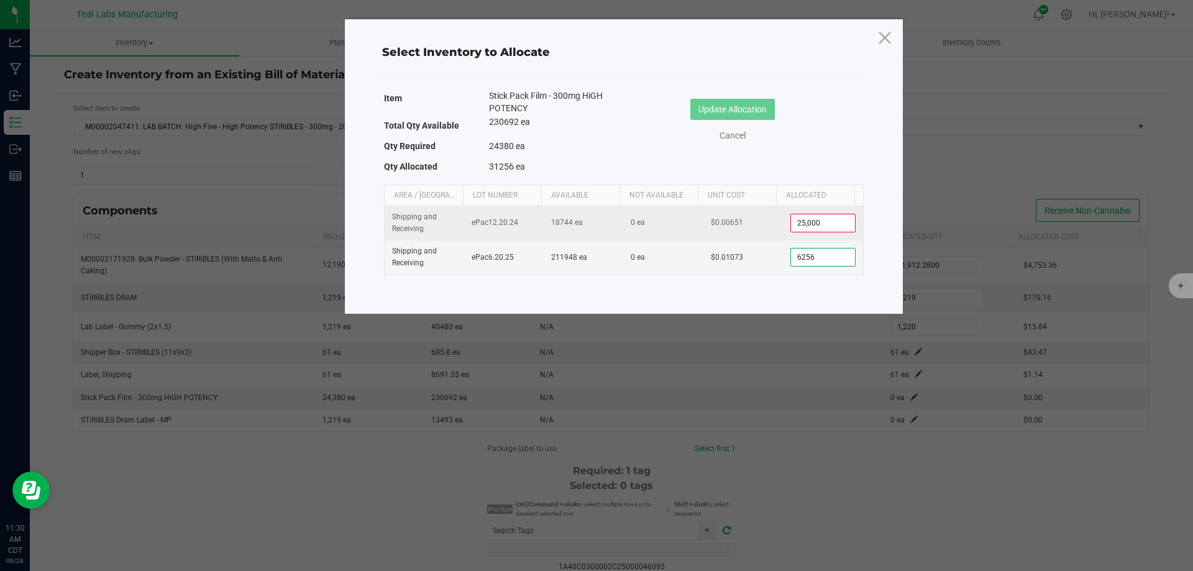
type input "6256"
type input "25000"
type input "6,256"
click at [820, 225] on input "25000" at bounding box center [822, 222] width 63 height 17
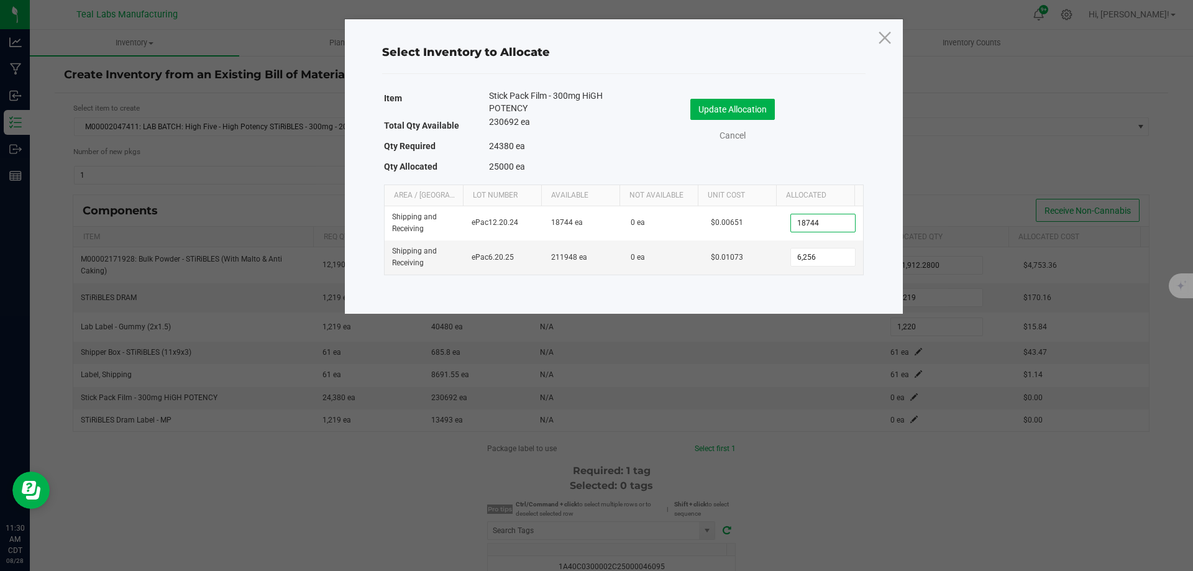
type input "18,744"
click at [668, 167] on div "Item Stick Pack Film - 300mg HiGH POTENCY Total Qty Available 230692 ea Qty Req…" at bounding box center [624, 133] width 480 height 89
drag, startPoint x: 715, startPoint y: 90, endPoint x: 714, endPoint y: 100, distance: 10.0
click at [715, 90] on div "Update Allocation Cancel" at bounding box center [743, 121] width 221 height 65
click at [714, 107] on button "Update Allocation" at bounding box center [733, 109] width 85 height 21
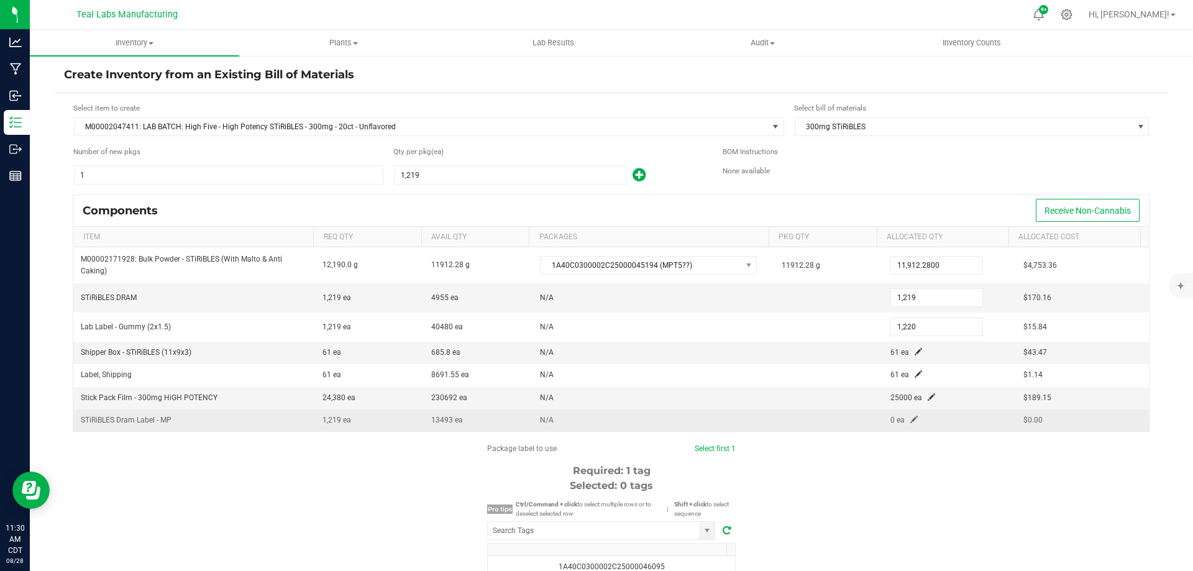
click at [911, 417] on span at bounding box center [914, 419] width 7 height 7
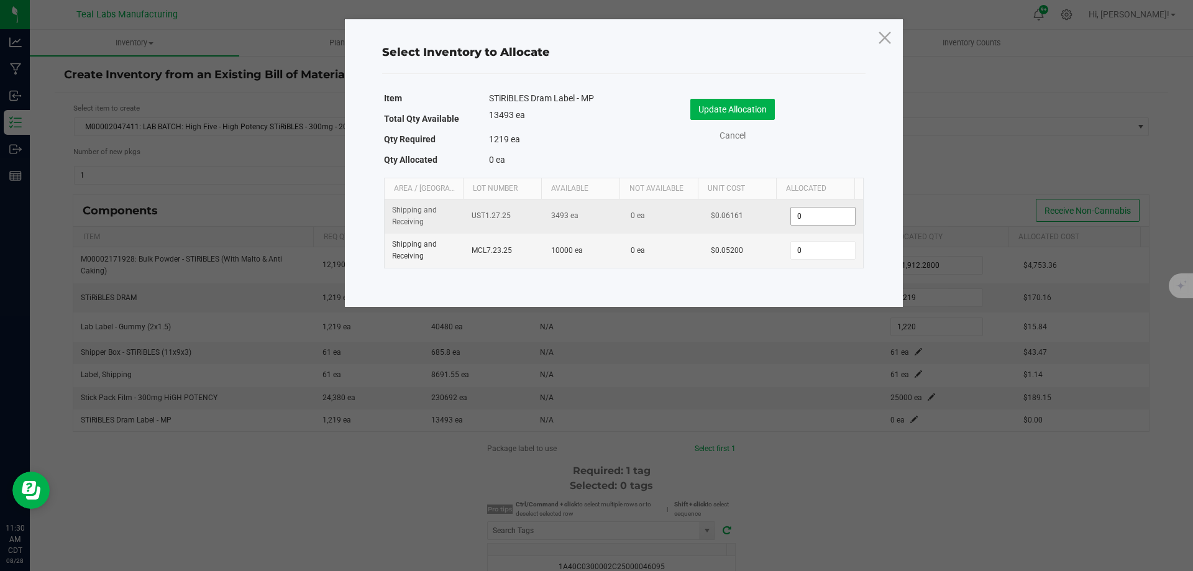
click at [812, 219] on input "0" at bounding box center [822, 216] width 63 height 17
type input "1219"
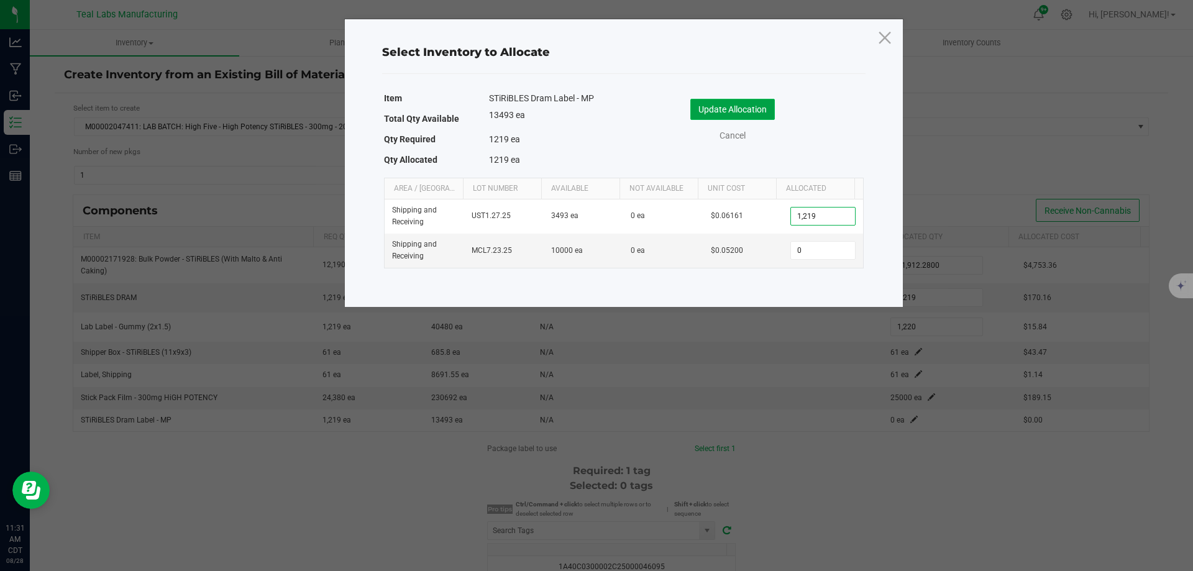
click at [759, 117] on button "Update Allocation" at bounding box center [733, 109] width 85 height 21
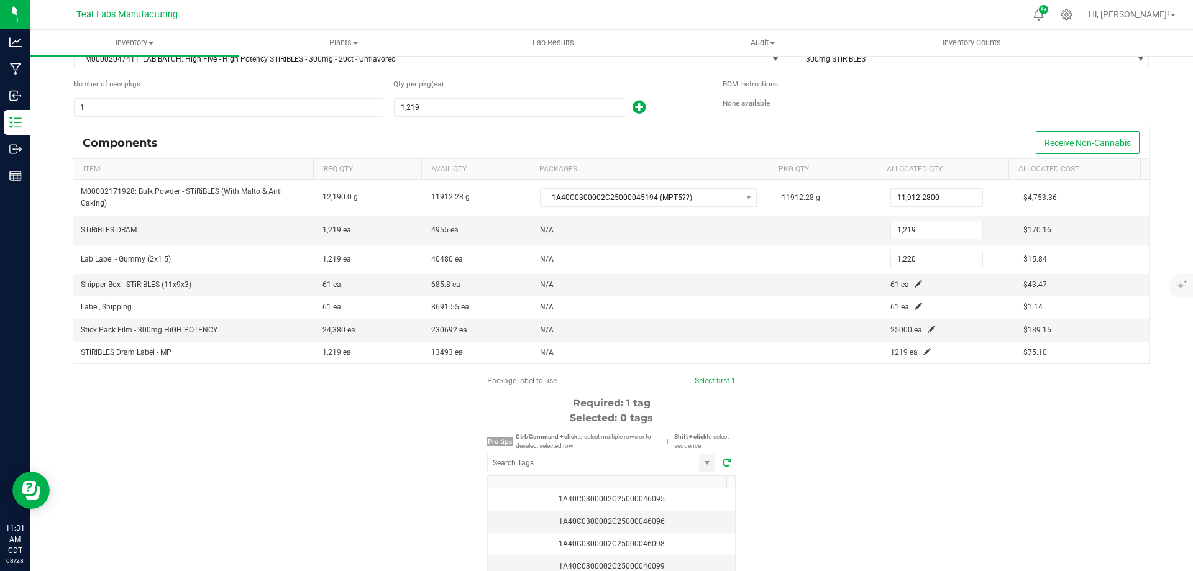
scroll to position [160, 0]
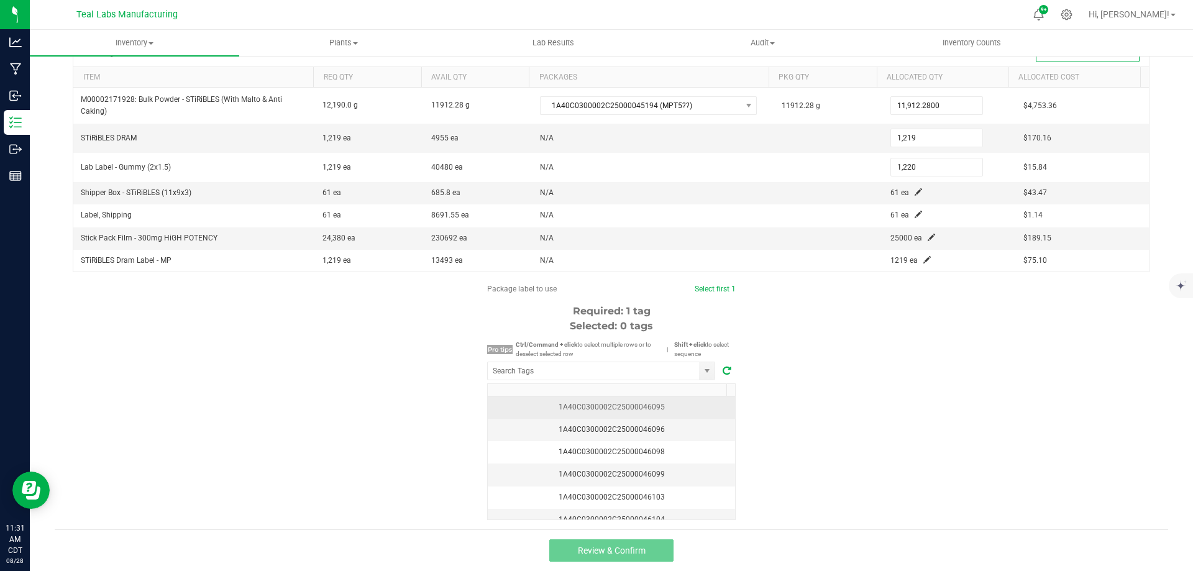
click at [670, 408] on div "1A40C0300002C25000046095" at bounding box center [611, 408] width 232 height 12
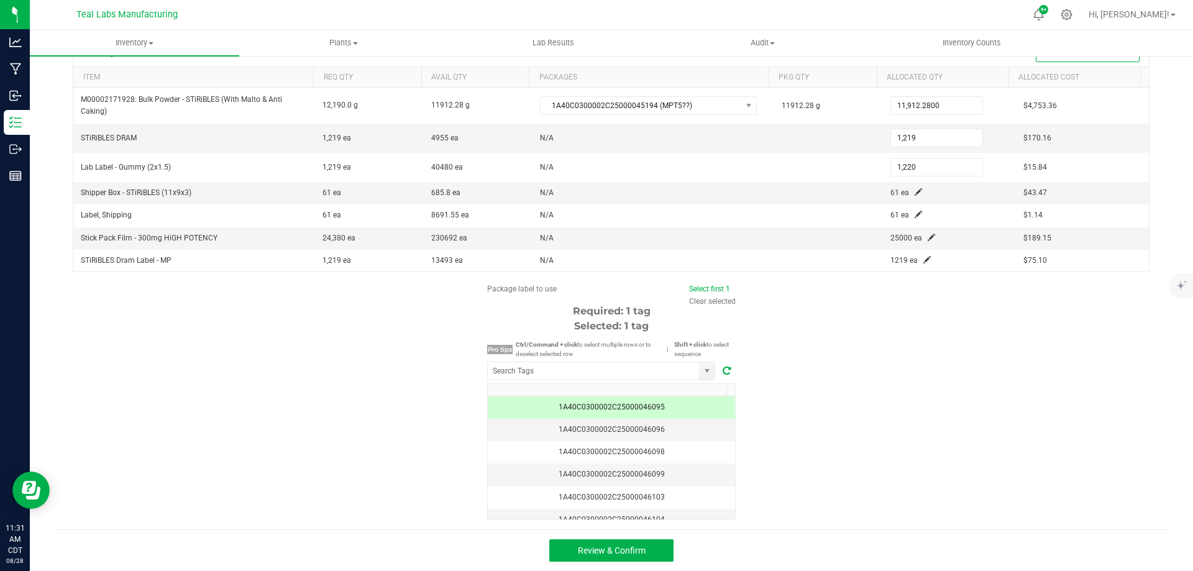
click at [659, 413] on div "1A40C0300002C25000046095" at bounding box center [611, 408] width 232 height 12
click at [663, 411] on div "1A40C0300002C25000046095" at bounding box center [611, 408] width 232 height 12
click at [669, 446] on div "1A40C0300002C25000046098" at bounding box center [611, 452] width 232 height 12
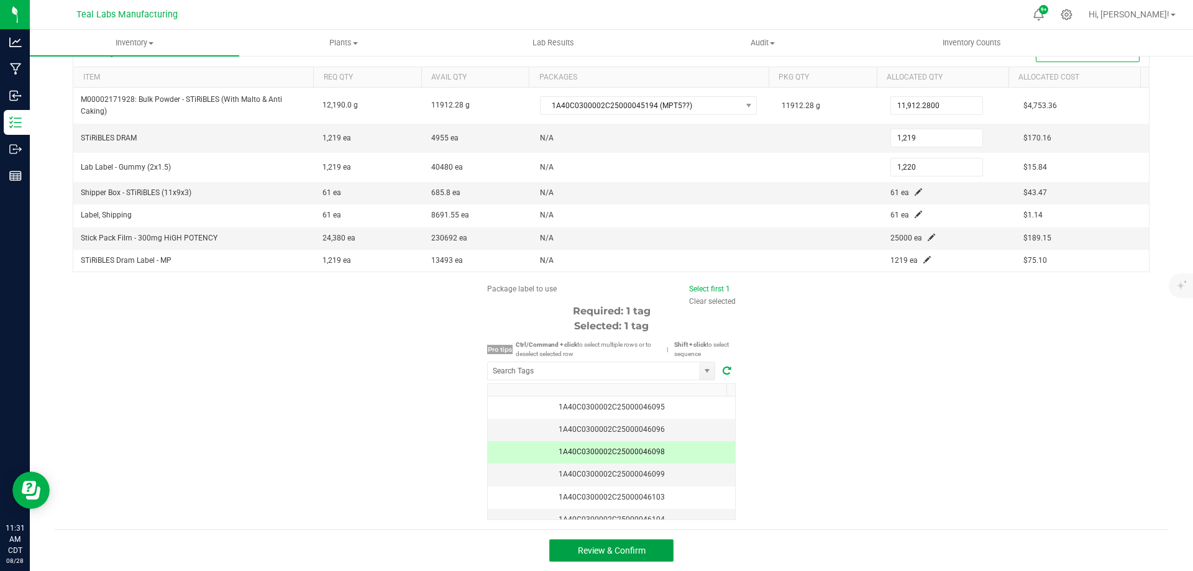
click at [641, 544] on button "Review & Confirm" at bounding box center [611, 550] width 124 height 22
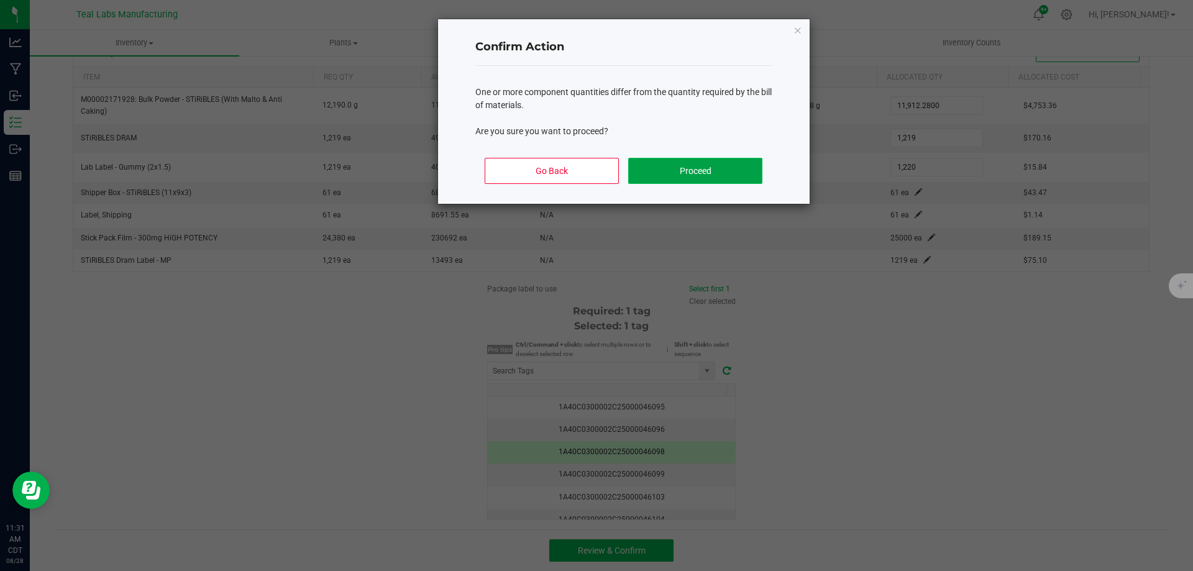
click at [703, 173] on button "Proceed" at bounding box center [695, 171] width 134 height 26
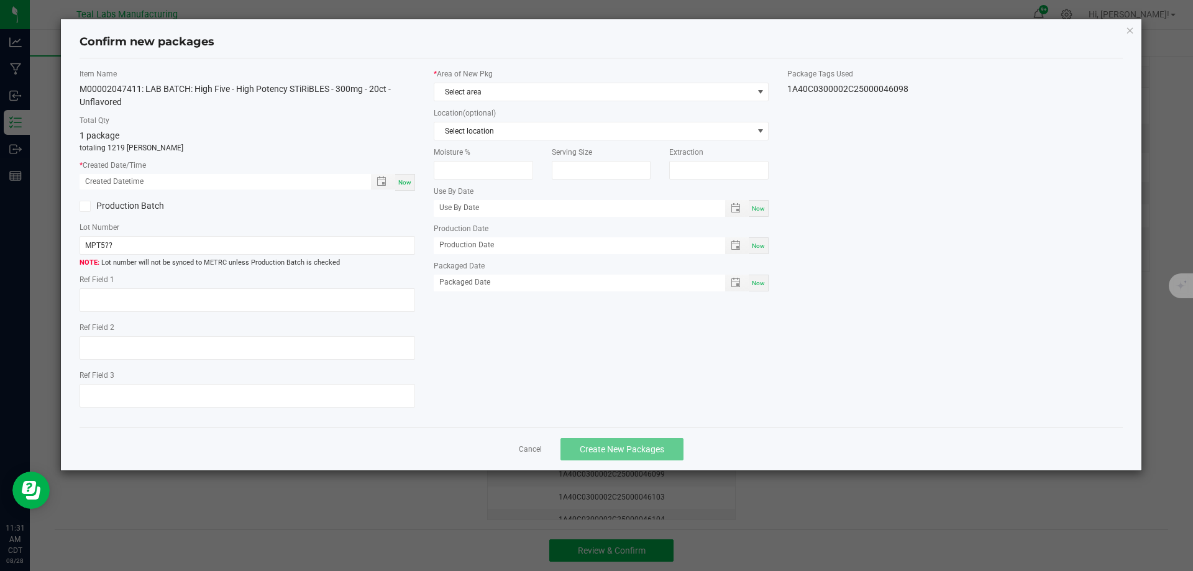
click at [410, 183] on span "Now" at bounding box center [404, 182] width 13 height 7
type input "[DATE] 11:31 AM"
drag, startPoint x: 102, startPoint y: 207, endPoint x: 132, endPoint y: 228, distance: 37.1
click at [103, 207] on label "Production Batch" at bounding box center [159, 206] width 158 height 13
click at [0, 0] on input "Production Batch" at bounding box center [0, 0] width 0 height 0
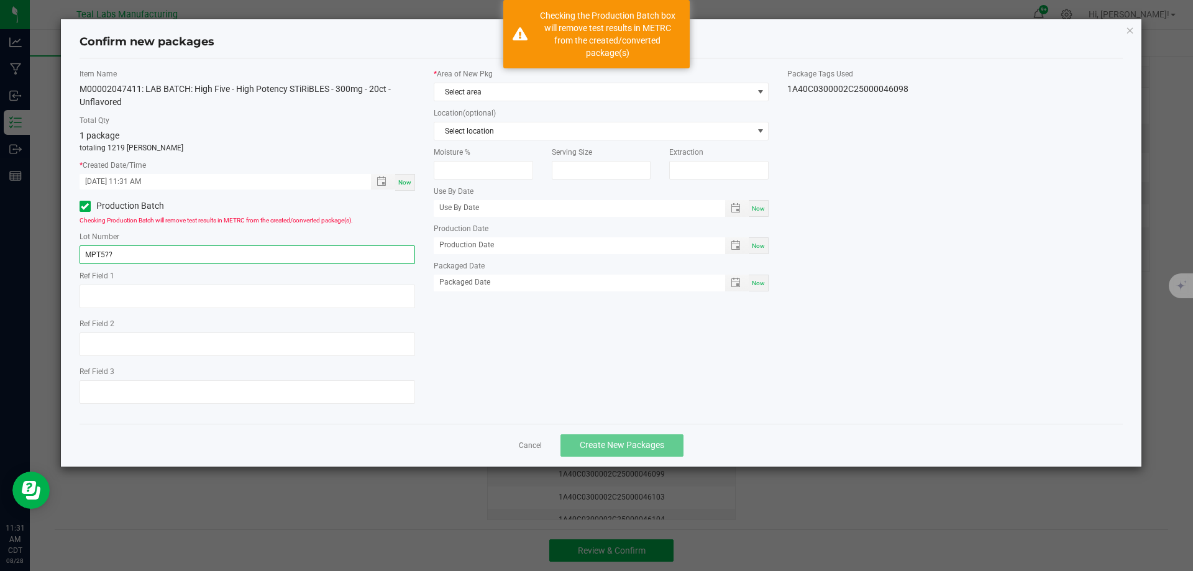
click at [138, 255] on input "MPT5??" at bounding box center [248, 255] width 336 height 19
click at [108, 252] on input "MPT5P25-01" at bounding box center [248, 255] width 336 height 19
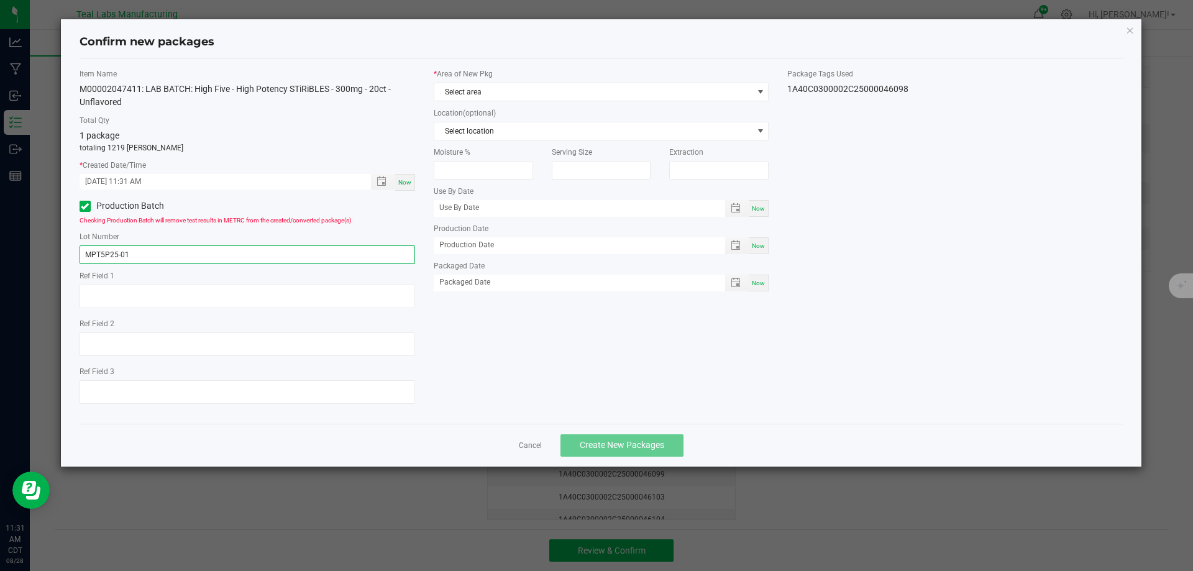
click at [138, 262] on input "MPT5P25-01" at bounding box center [248, 255] width 336 height 19
drag, startPoint x: 174, startPoint y: 252, endPoint x: 45, endPoint y: 251, distance: 129.3
click at [45, 251] on ngb-modal-window "Confirm new packages Item Name M00002047411: LAB BATCH: High Five - High Potenc…" at bounding box center [601, 285] width 1203 height 571
click at [114, 258] on input "MPST5P25-01" at bounding box center [248, 255] width 336 height 19
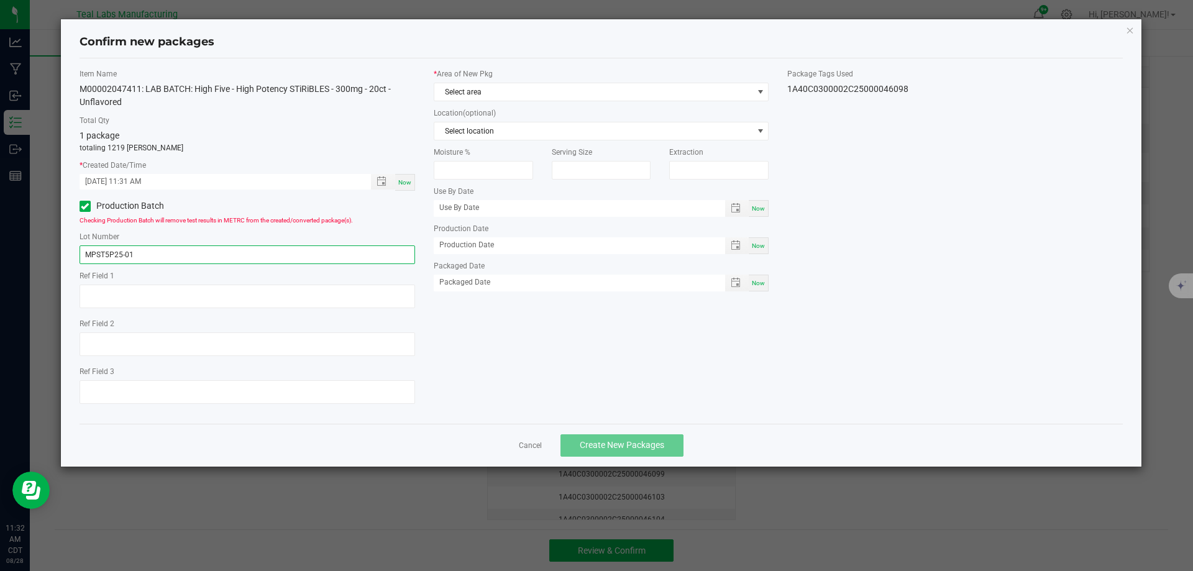
click at [114, 258] on input "MPST5P25-01" at bounding box center [248, 255] width 336 height 19
type input "MPST5P25-01"
click at [578, 400] on div "Item Name M00002047411: LAB BATCH: High Five - High Potency STiRiBLES - 300mg -…" at bounding box center [601, 241] width 1063 height 346
drag, startPoint x: 446, startPoint y: 370, endPoint x: 455, endPoint y: 342, distance: 30.1
click at [445, 370] on div "Item Name M00002047411: LAB BATCH: High Five - High Potency STiRiBLES - 300mg -…" at bounding box center [601, 241] width 1063 height 346
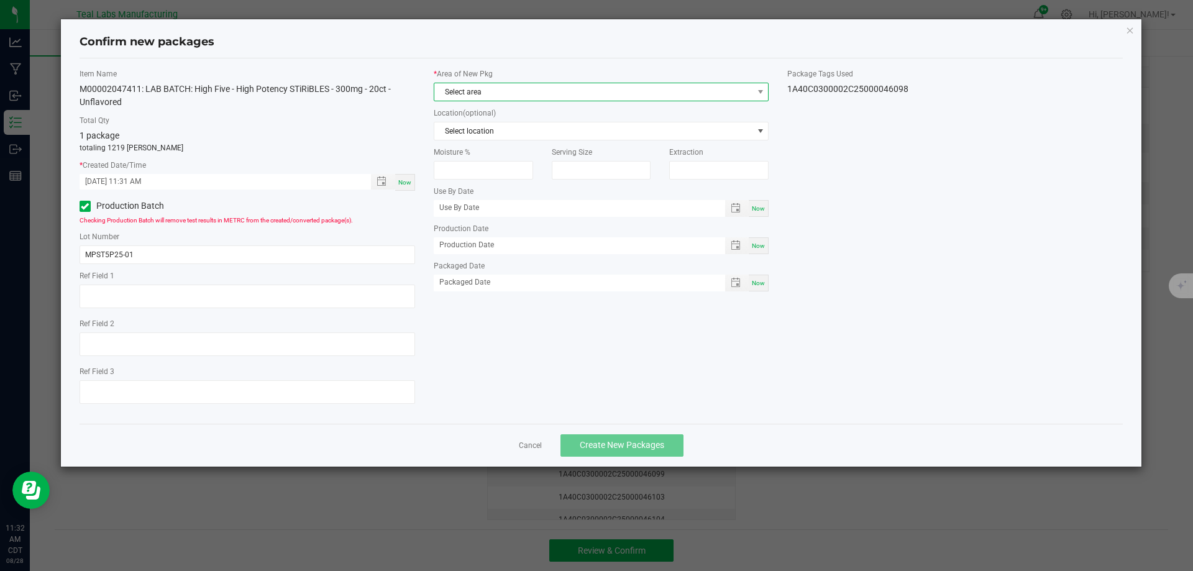
click at [529, 92] on span "Select area" at bounding box center [593, 91] width 319 height 17
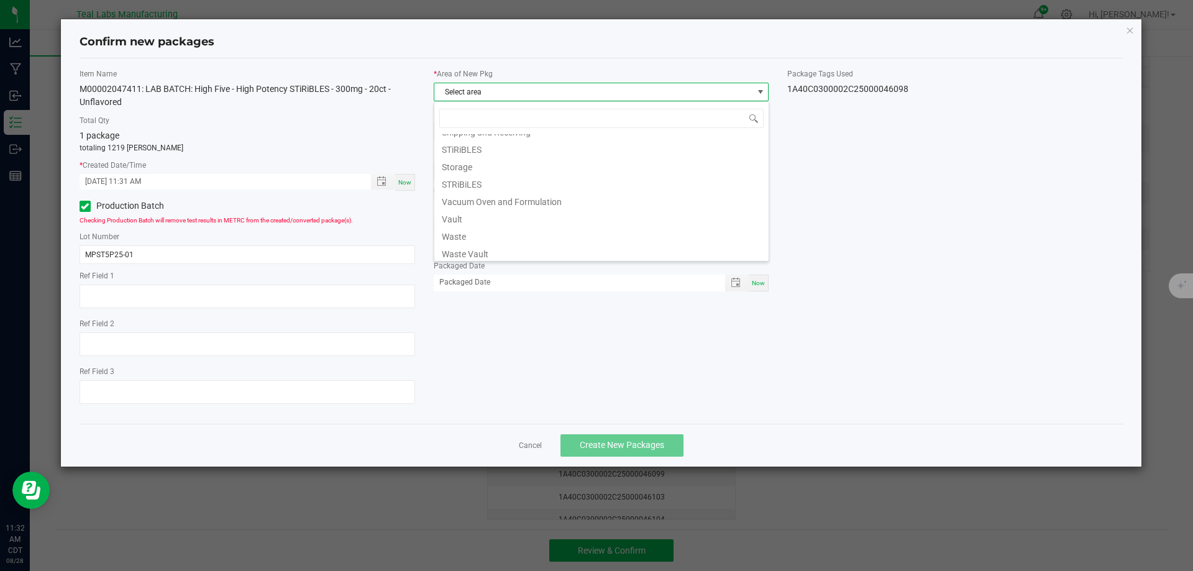
scroll to position [62, 0]
click at [522, 203] on li "Production and Packaging" at bounding box center [601, 202] width 334 height 17
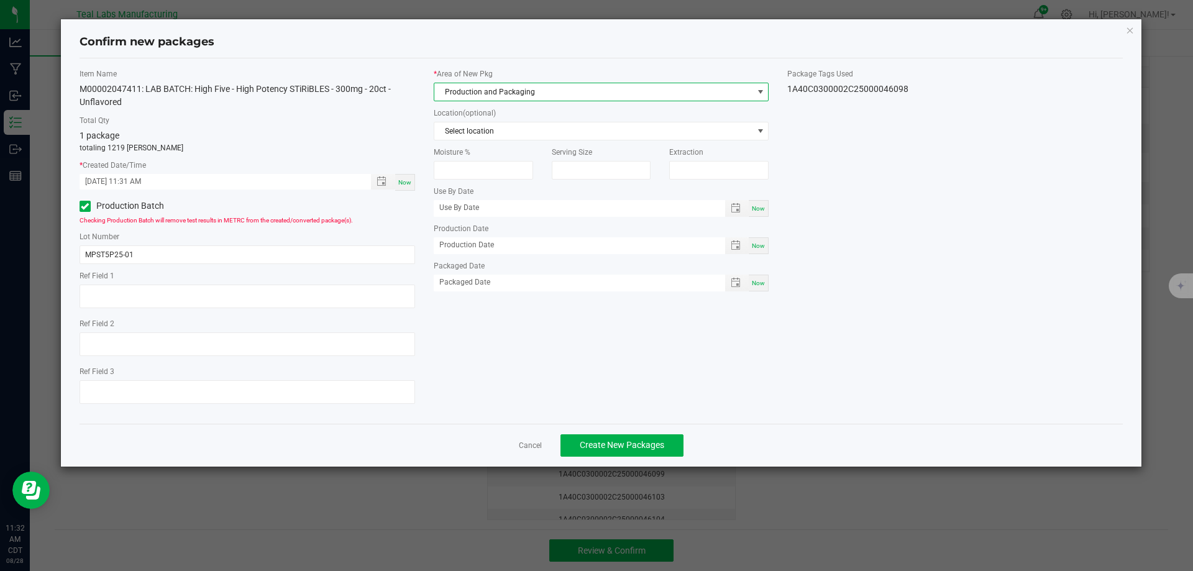
click at [502, 344] on div "Item Name M00002047411: LAB BATCH: High Five - High Potency STiRiBLES - 300mg -…" at bounding box center [601, 241] width 1063 height 346
click at [560, 348] on div "Item Name M00002047411: LAB BATCH: High Five - High Potency STiRiBLES - 300mg -…" at bounding box center [601, 241] width 1063 height 346
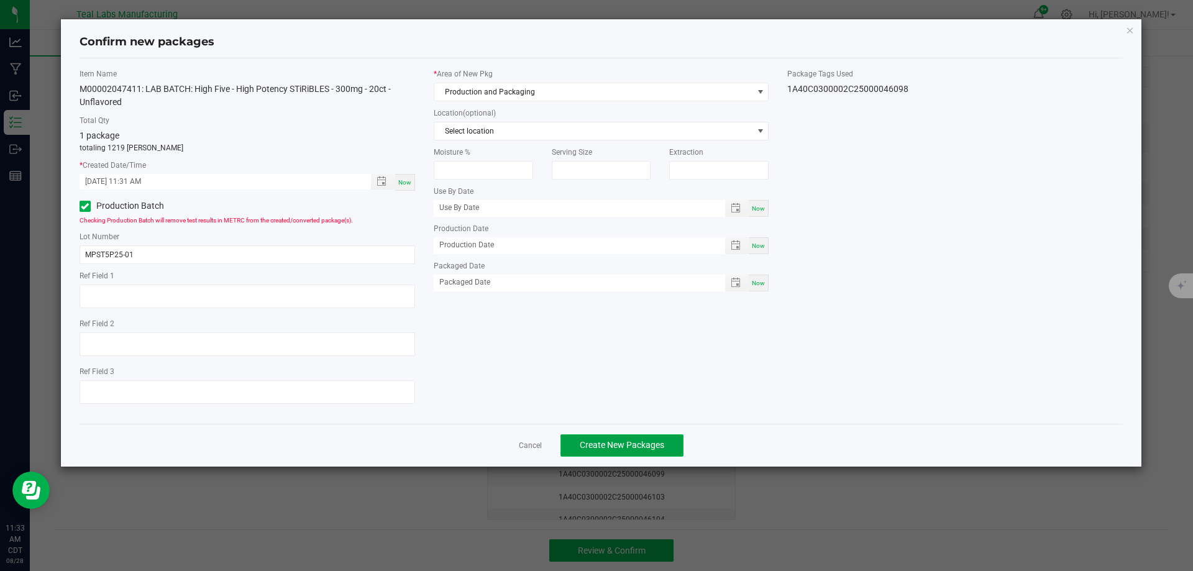
click at [630, 444] on span "Create New Packages" at bounding box center [622, 445] width 85 height 10
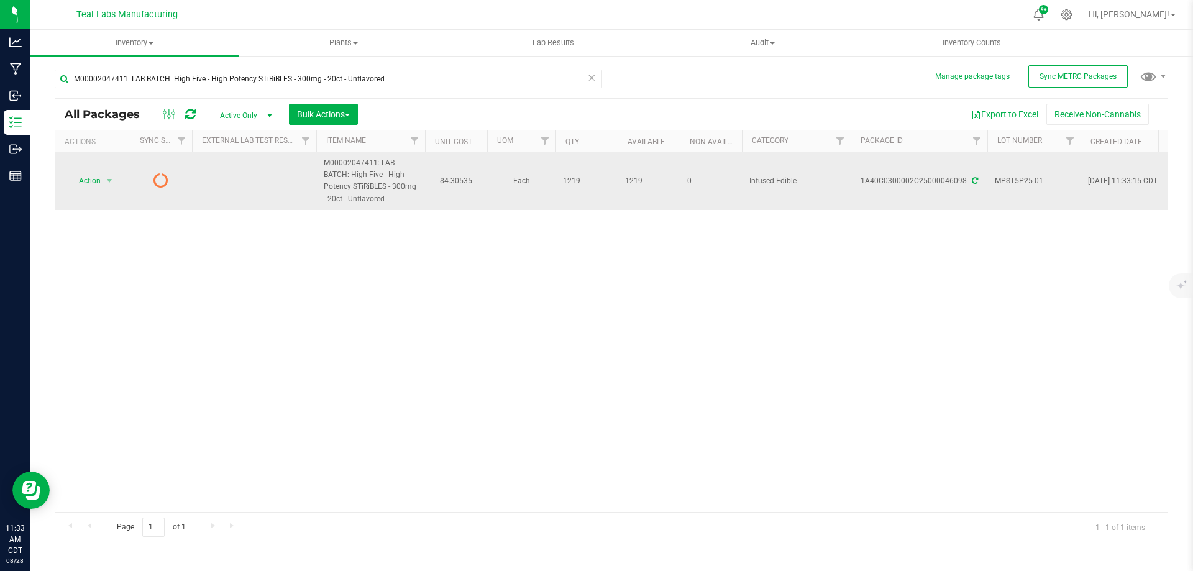
click at [459, 184] on td "$4.30535" at bounding box center [456, 181] width 62 height 58
type input "4.76"
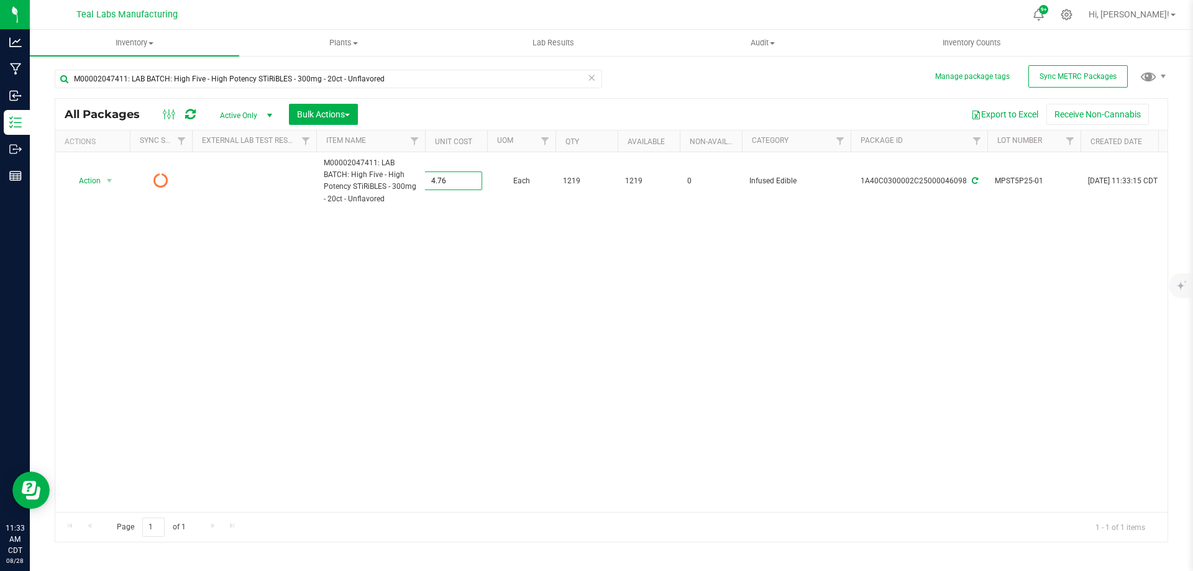
click at [445, 282] on div "All Packages Active Only Active Only Lab Samples Locked All External Internal B…" at bounding box center [612, 320] width 1114 height 444
drag, startPoint x: 1077, startPoint y: 86, endPoint x: 860, endPoint y: 81, distance: 217.0
click at [1077, 85] on button "Sync METRC Packages" at bounding box center [1078, 76] width 99 height 22
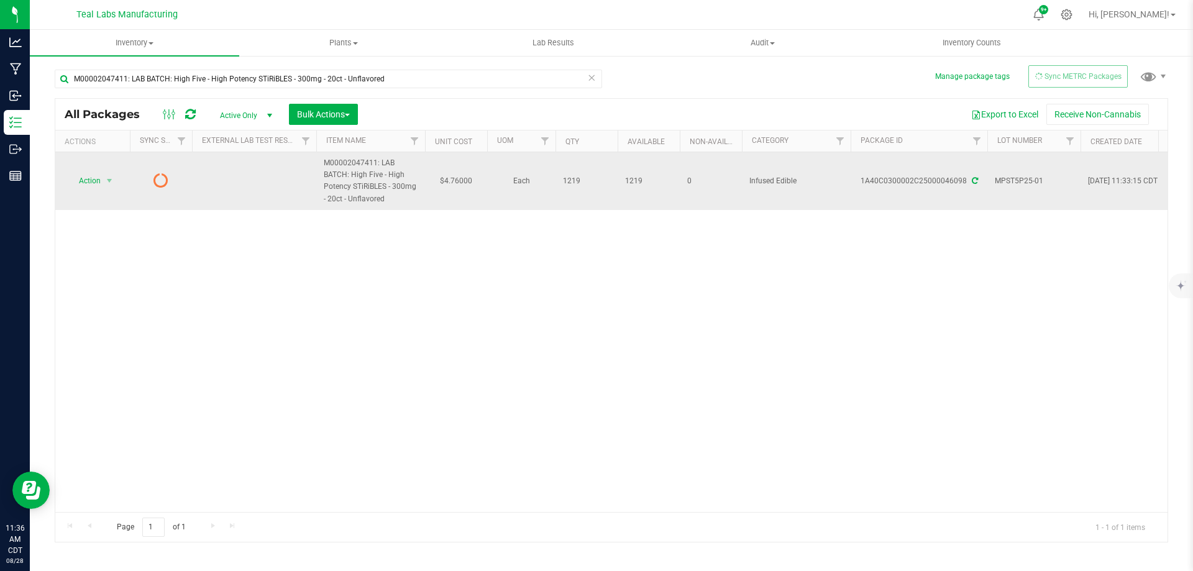
drag, startPoint x: 393, startPoint y: 198, endPoint x: 353, endPoint y: 171, distance: 48.3
click at [353, 171] on span "M00002047411: LAB BATCH: High Five - High Potency STiRiBLES - 300mg - 20ct - Un…" at bounding box center [371, 181] width 94 height 48
copy span "High Five - High Potency STiRiBLES - 300mg - 20ct - Unflavored"
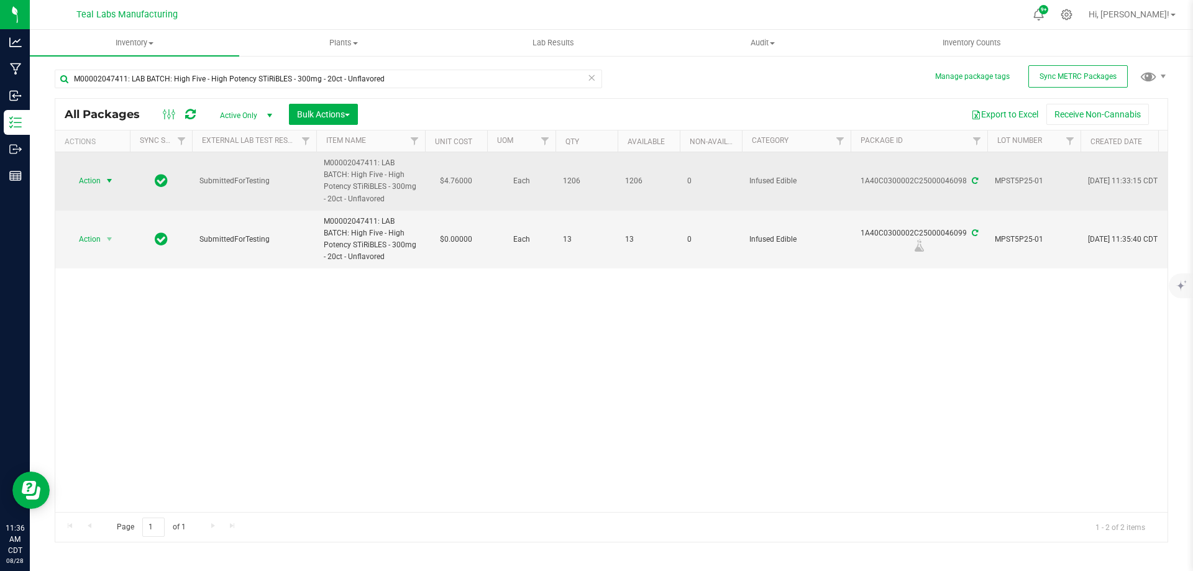
click at [84, 181] on span "Action" at bounding box center [85, 180] width 34 height 17
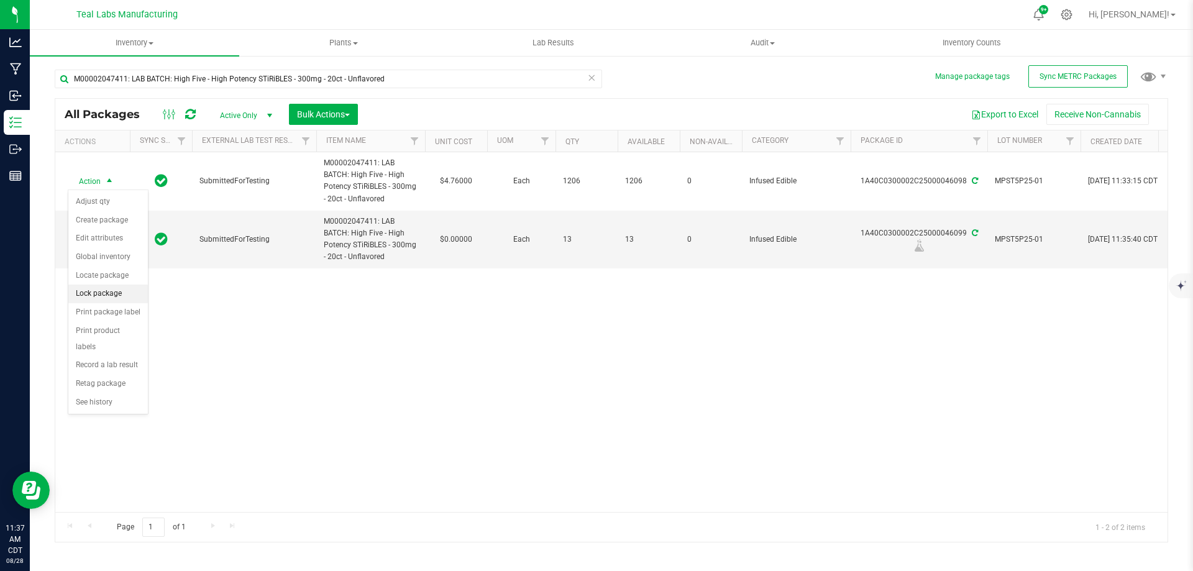
click at [103, 285] on li "Lock package" at bounding box center [108, 294] width 80 height 19
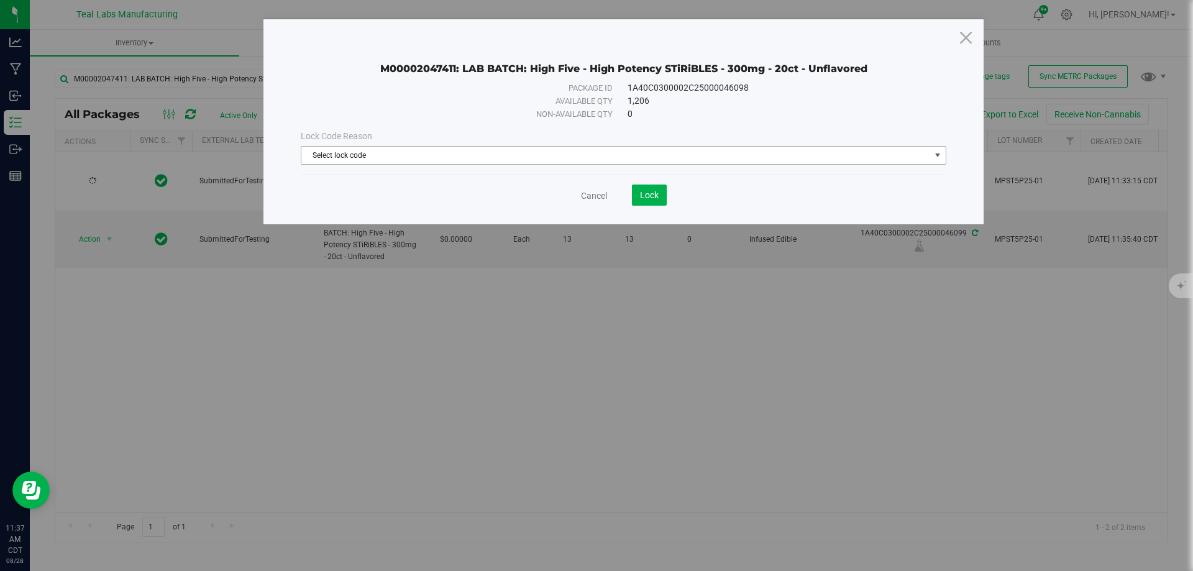
click at [440, 150] on span "Select lock code" at bounding box center [615, 155] width 629 height 17
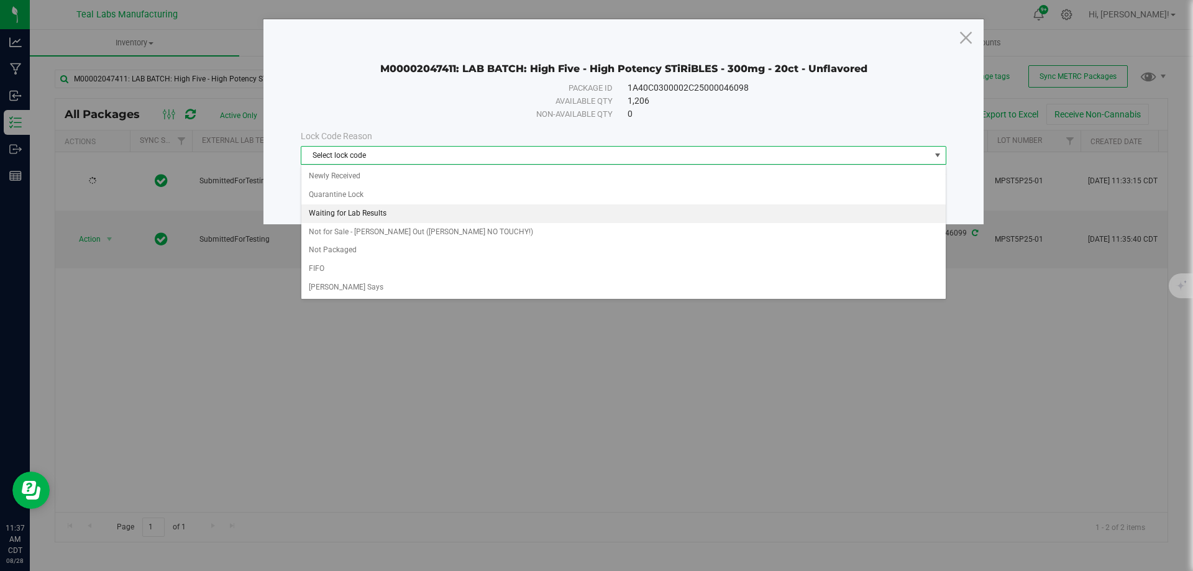
click at [333, 214] on li "Waiting for Lab Results" at bounding box center [623, 213] width 645 height 19
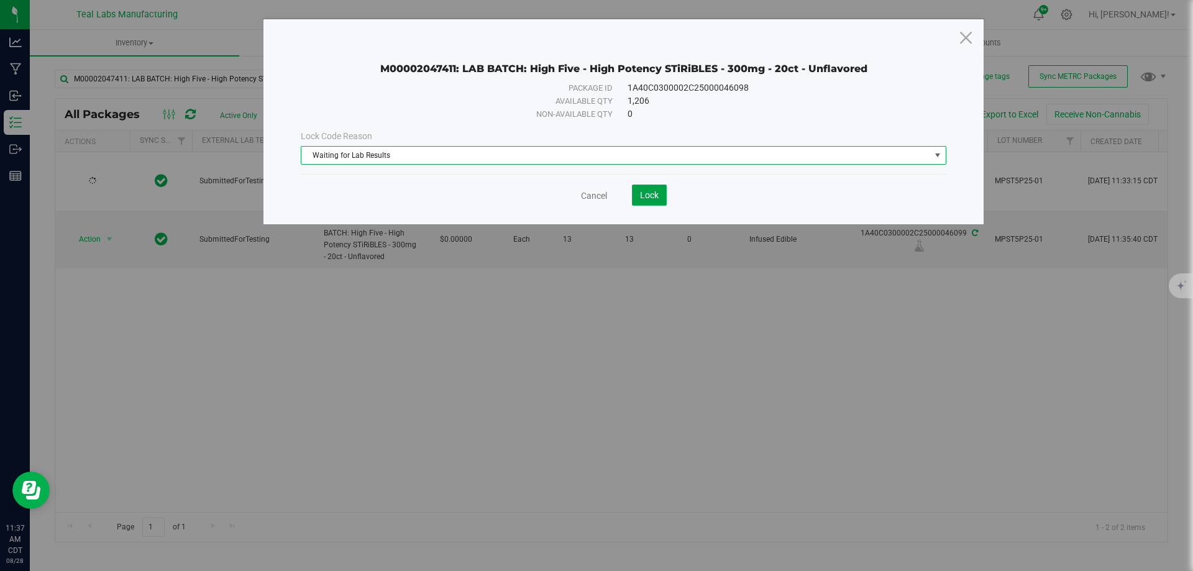
click at [643, 196] on span "Lock" at bounding box center [649, 195] width 19 height 10
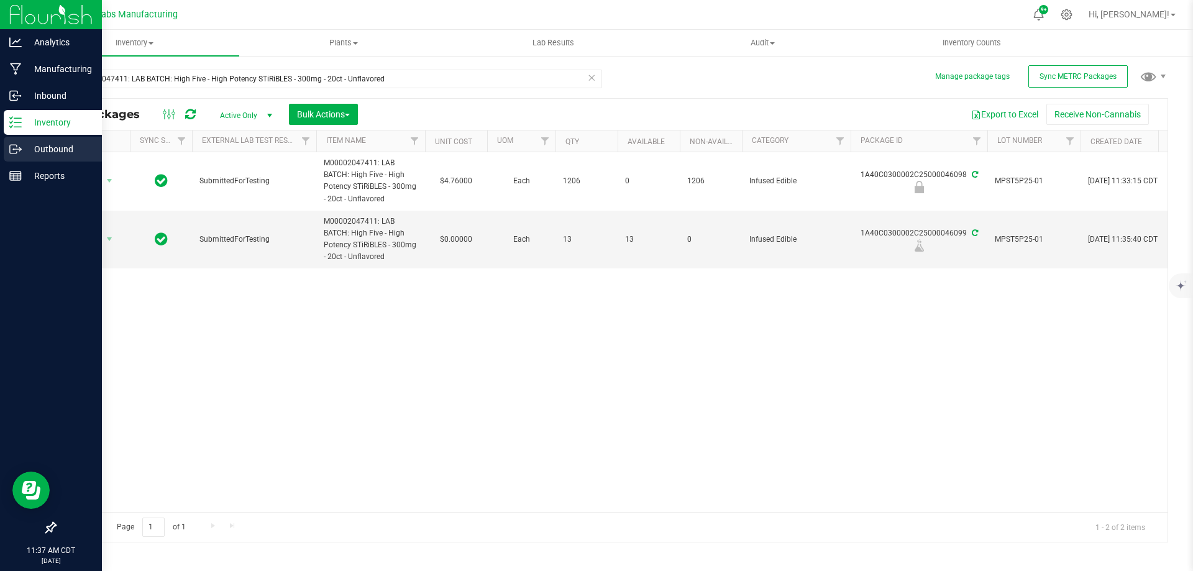
click at [20, 147] on icon at bounding box center [15, 149] width 12 height 12
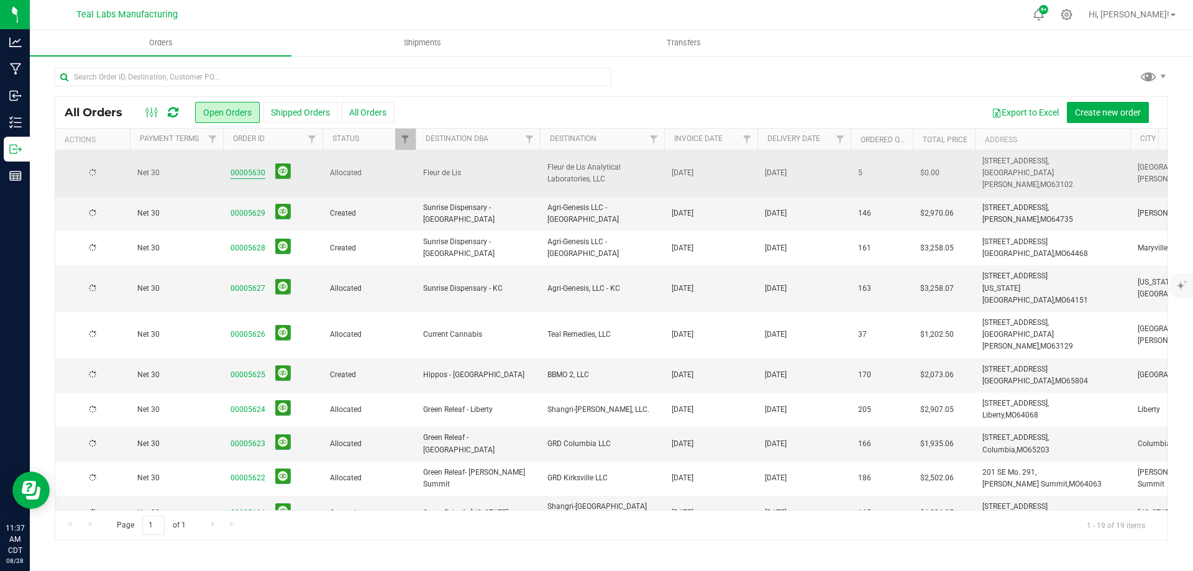
click at [250, 167] on link "00005630" at bounding box center [248, 173] width 35 height 12
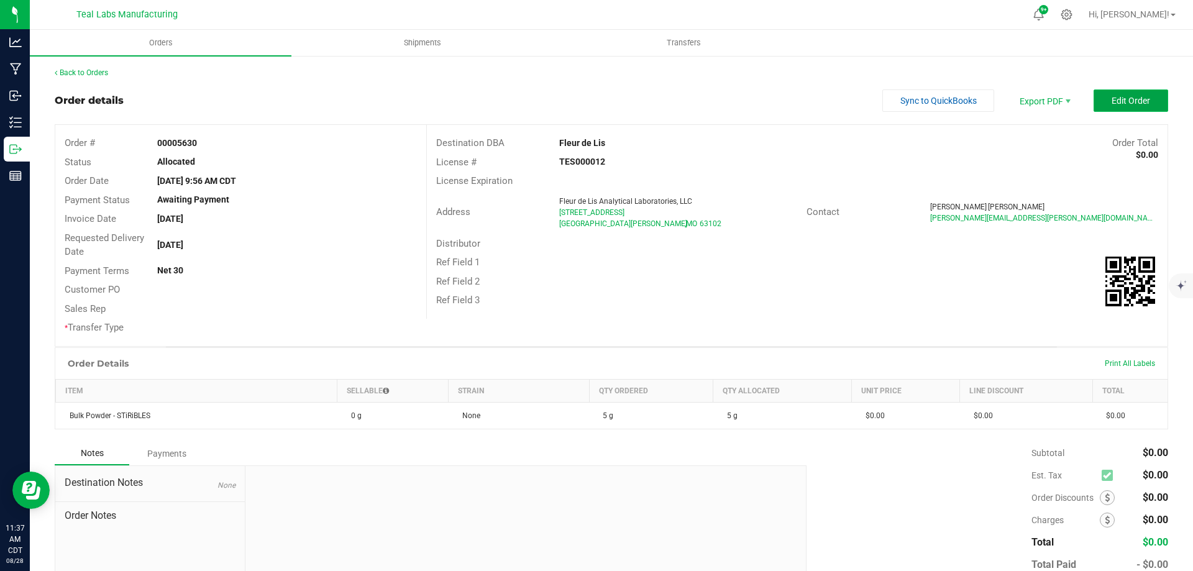
click at [1098, 96] on button "Edit Order" at bounding box center [1131, 100] width 75 height 22
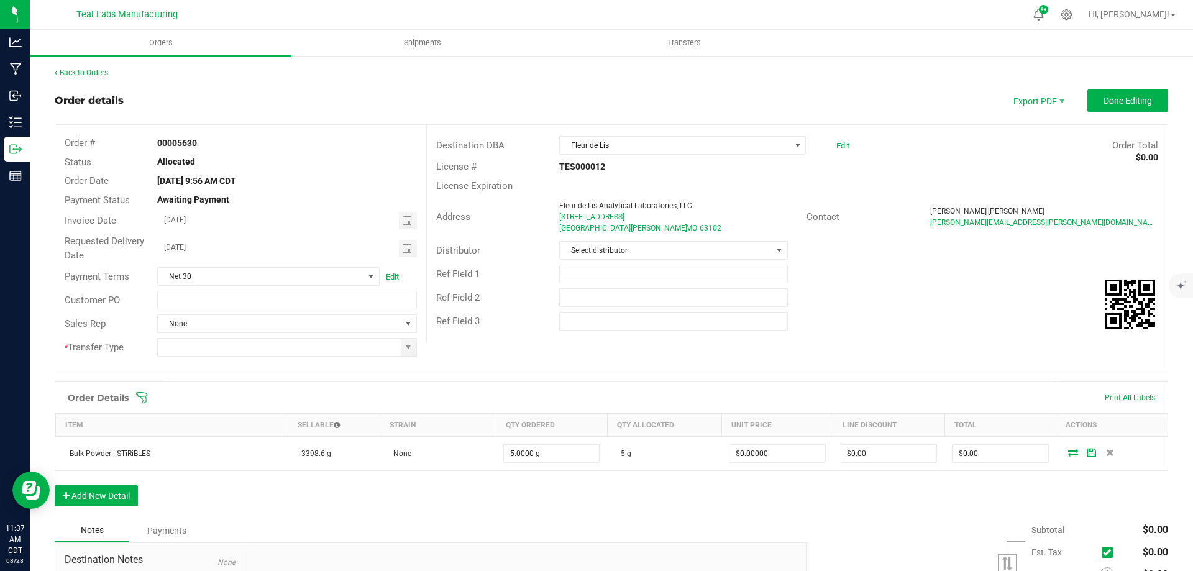
click at [137, 395] on icon at bounding box center [141, 397] width 11 height 11
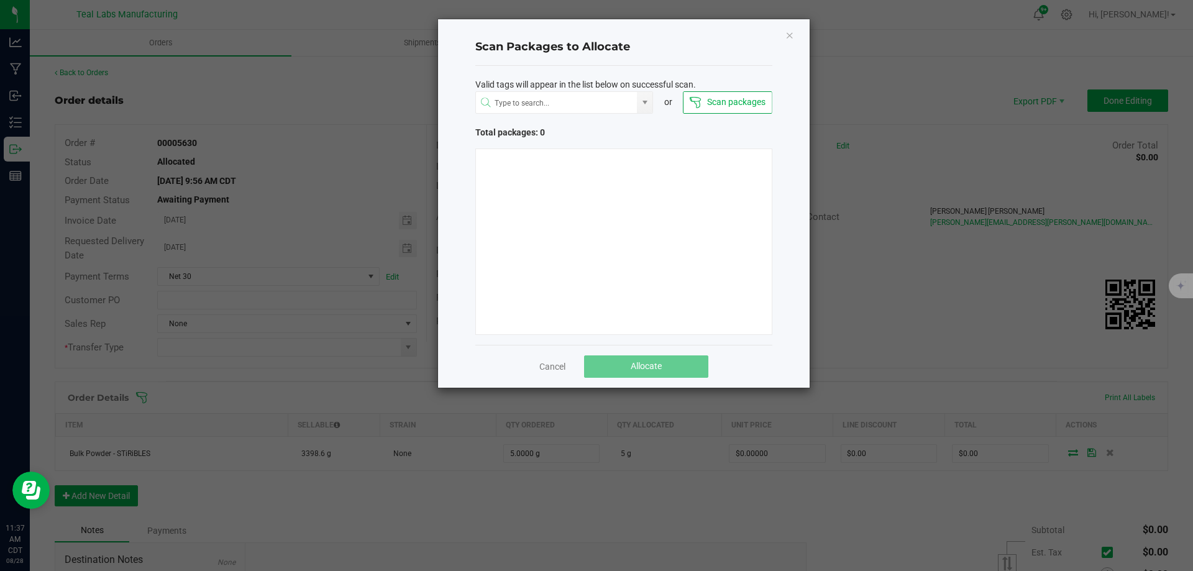
click at [737, 86] on div "Valid tags will appear in the list below on successful scan." at bounding box center [623, 84] width 297 height 13
click at [728, 104] on button "Scan packages" at bounding box center [727, 102] width 89 height 22
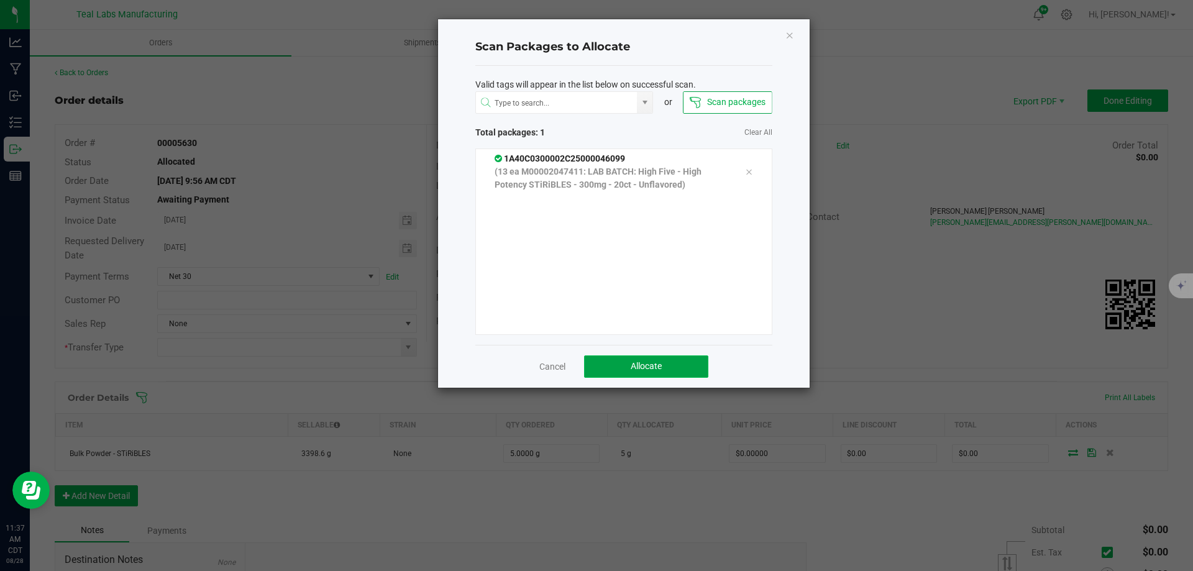
click at [661, 367] on span "Allocate" at bounding box center [646, 366] width 31 height 10
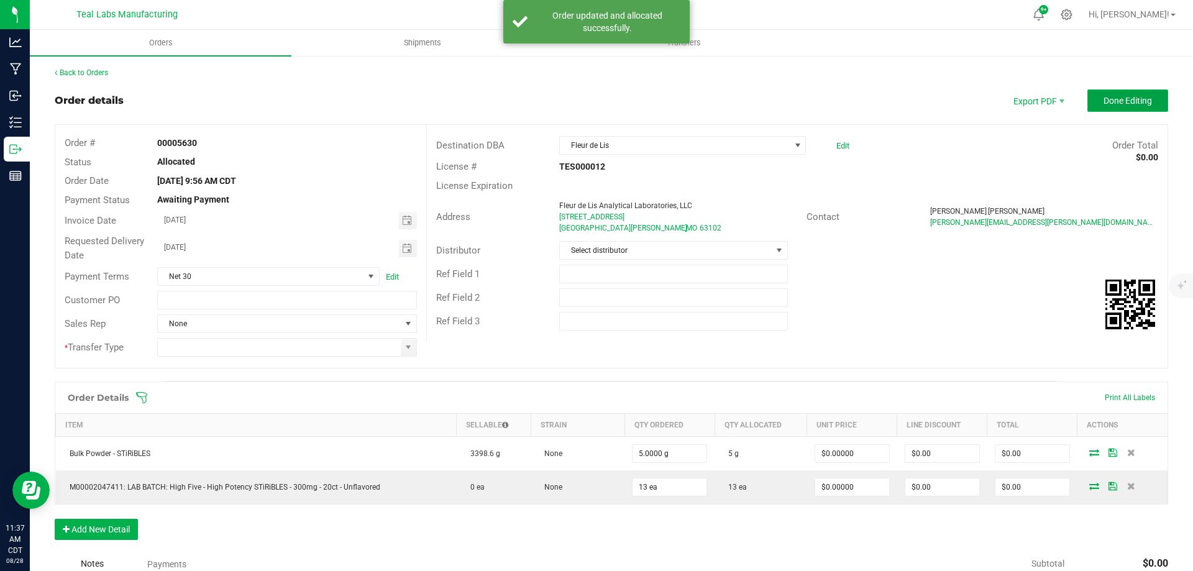
click at [1116, 97] on span "Done Editing" at bounding box center [1128, 101] width 48 height 10
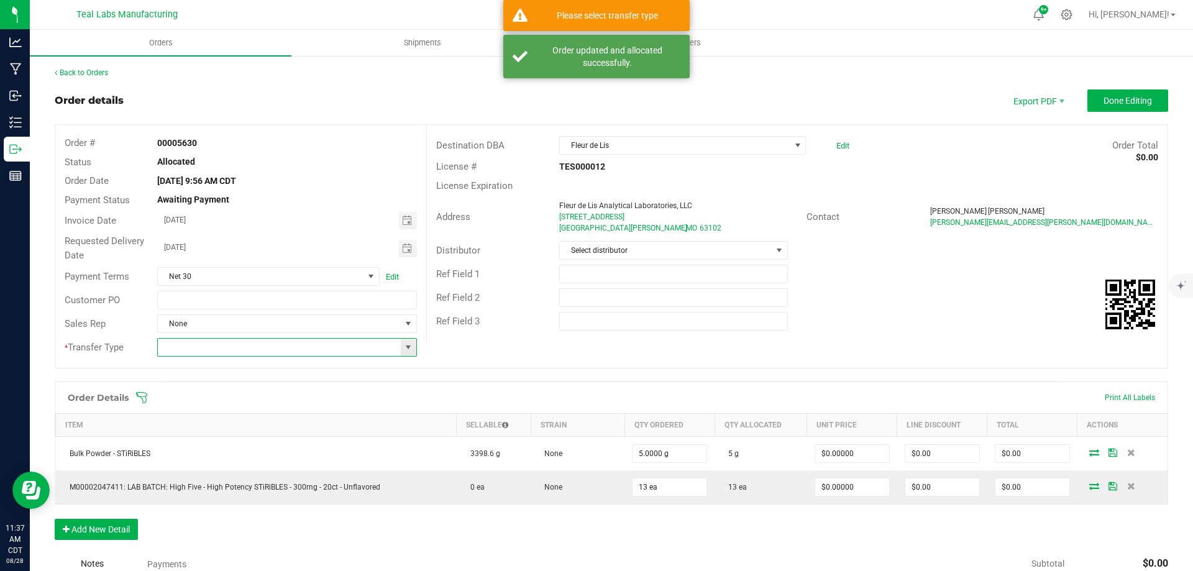
click at [298, 355] on input at bounding box center [279, 347] width 242 height 17
click at [395, 352] on input at bounding box center [279, 347] width 242 height 17
click at [403, 351] on span at bounding box center [408, 347] width 10 height 10
drag, startPoint x: 203, startPoint y: 390, endPoint x: 267, endPoint y: 388, distance: 64.7
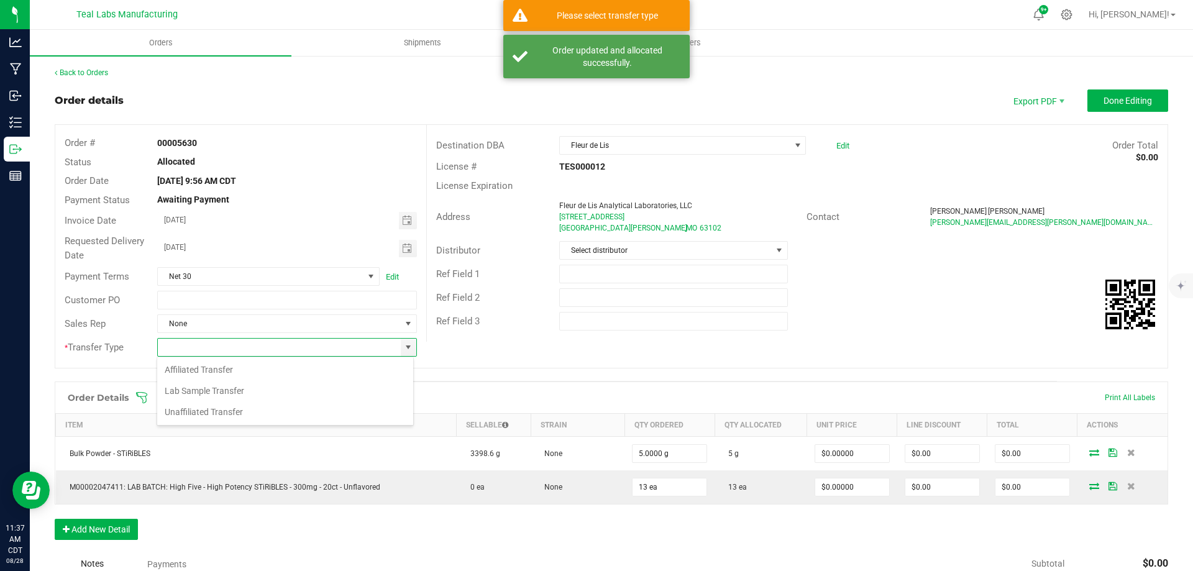
click at [202, 390] on li "Lab Sample Transfer" at bounding box center [285, 390] width 256 height 21
type input "Lab Sample Transfer"
click at [1137, 105] on span "Done Editing" at bounding box center [1128, 101] width 48 height 10
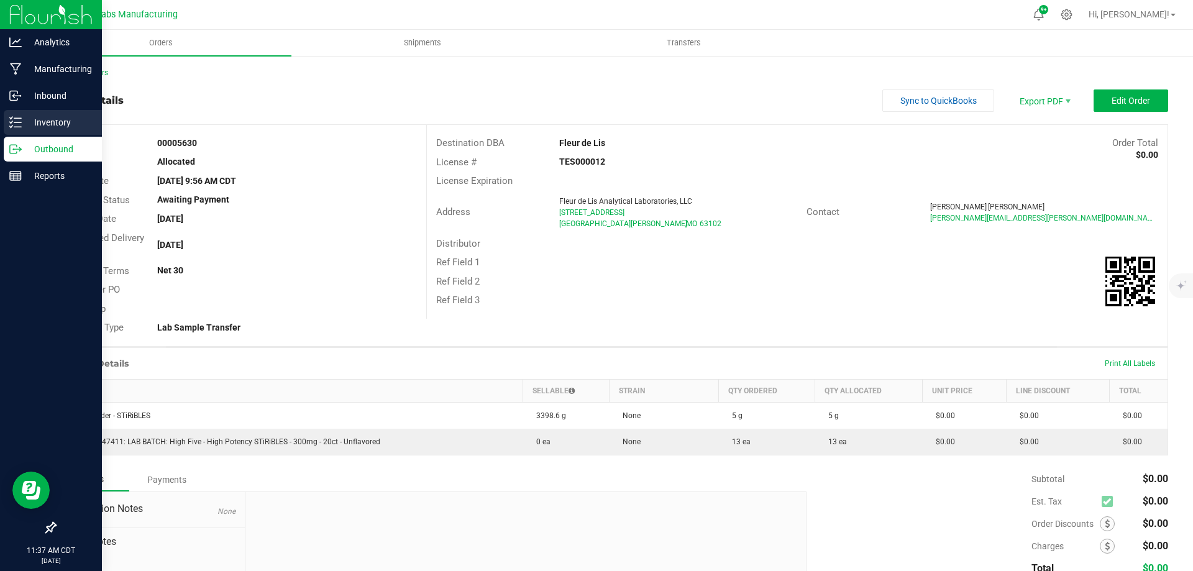
click at [23, 119] on p "Inventory" at bounding box center [59, 122] width 75 height 15
